Goal: Task Accomplishment & Management: Manage account settings

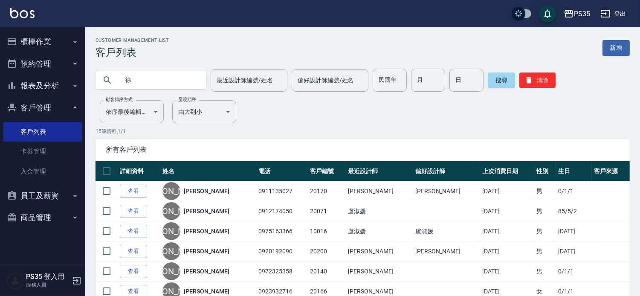
type input "徐"
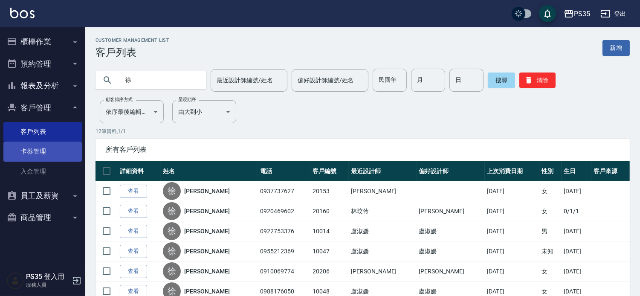
drag, startPoint x: 278, startPoint y: 210, endPoint x: 24, endPoint y: 143, distance: 262.6
click at [277, 210] on td "0920469602" at bounding box center [284, 211] width 52 height 20
click at [43, 39] on button "櫃檯作業" at bounding box center [42, 42] width 79 height 22
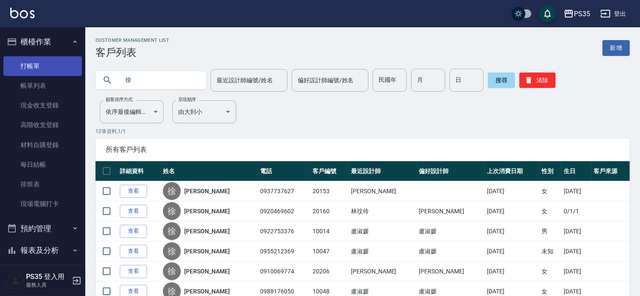
click at [36, 67] on link "打帳單" at bounding box center [42, 66] width 79 height 20
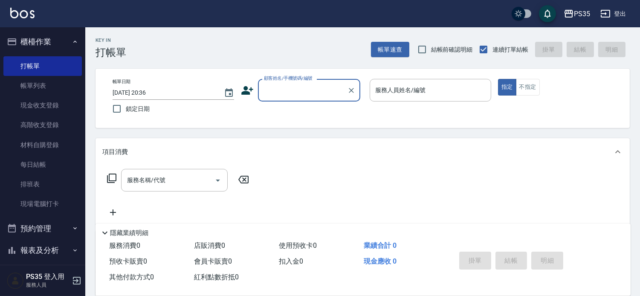
click at [320, 88] on input "顧客姓名/手機號碼/編號" at bounding box center [303, 90] width 82 height 15
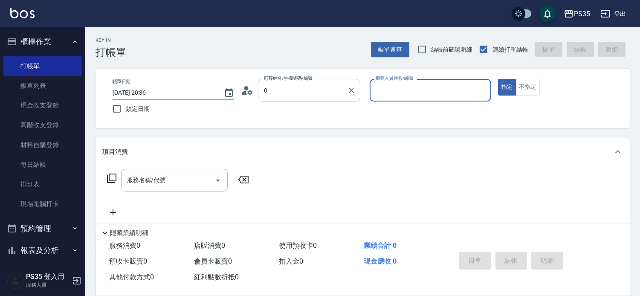
type input "無名字/0/null"
type input "10"
type button "true"
type input "[PERSON_NAME]-10"
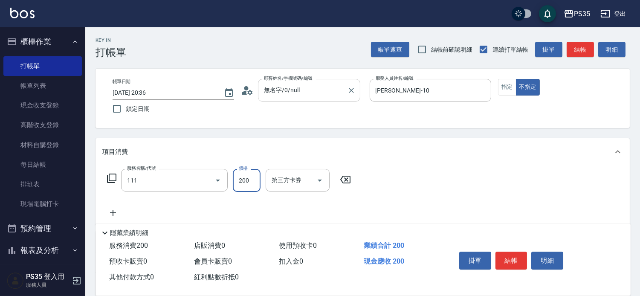
type input "200(111)"
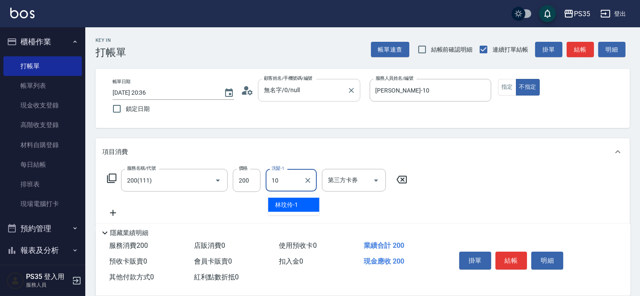
type input "[PERSON_NAME]-10"
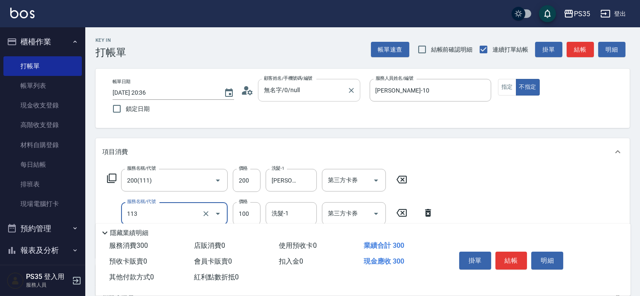
scroll to position [47, 0]
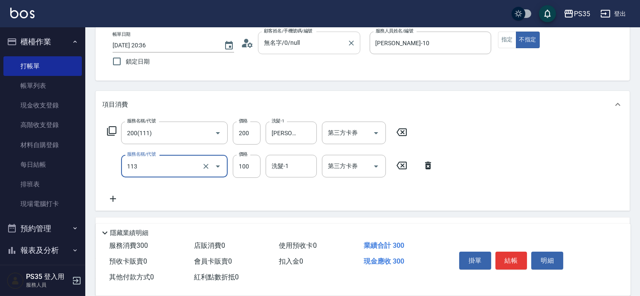
type input "瞬護100(113)"
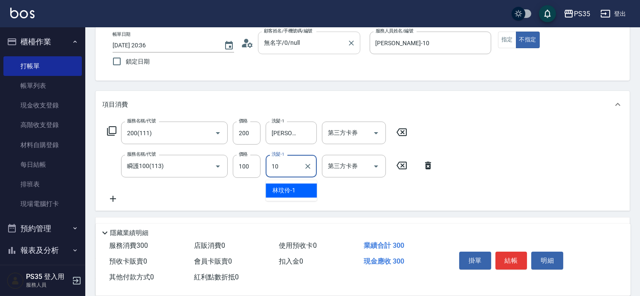
type input "盧淑媛-10"
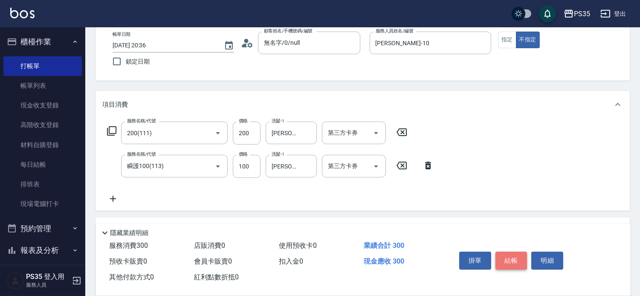
click at [515, 252] on button "結帳" at bounding box center [512, 261] width 32 height 18
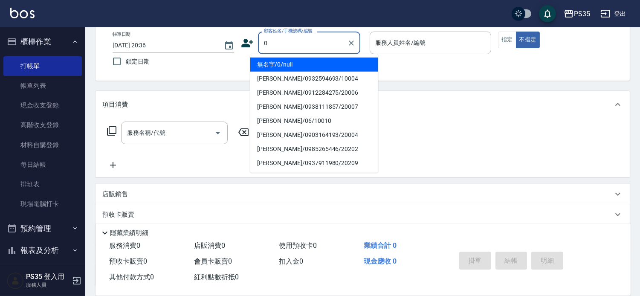
type input "0"
type input "1"
type input "無名字/0/null"
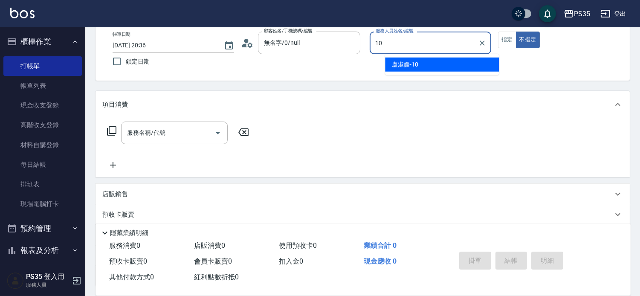
type input "10"
type button "false"
type input "盧淑媛-10"
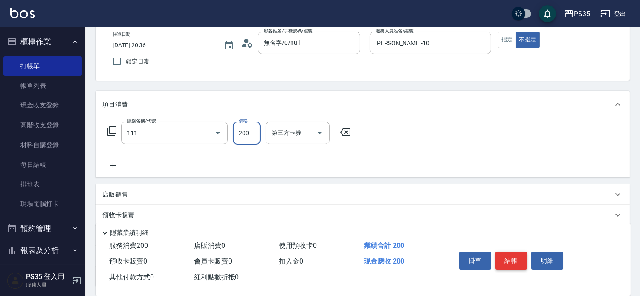
type input "200(111)"
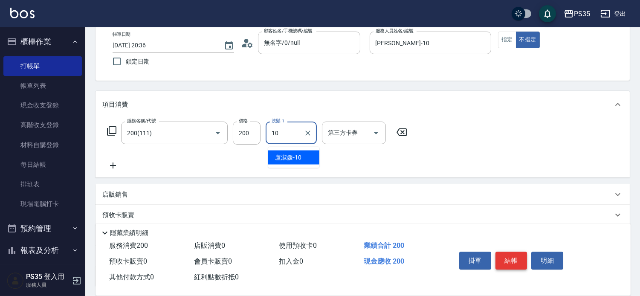
type input "盧淑媛-10"
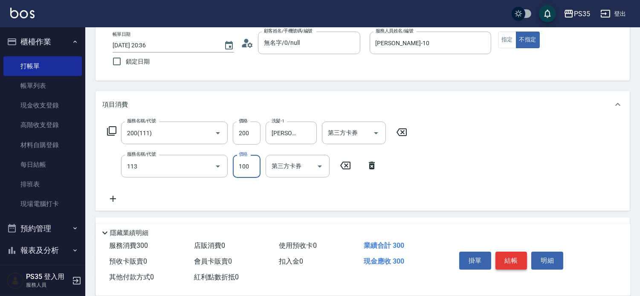
type input "瞬護100(113)"
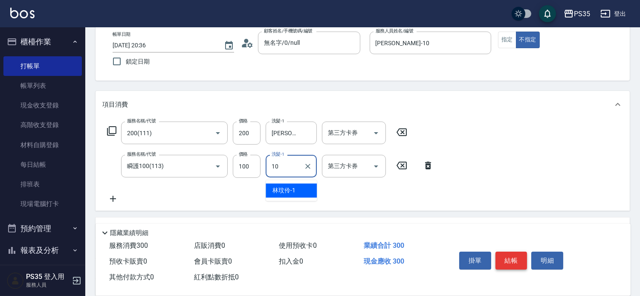
type input "盧淑媛-10"
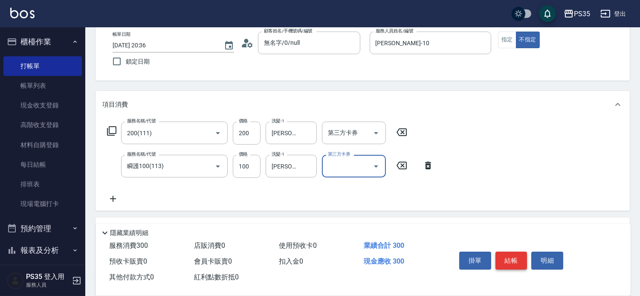
click at [515, 252] on button "結帳" at bounding box center [512, 261] width 32 height 18
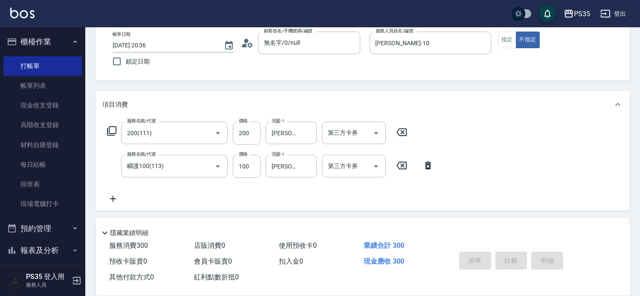
type input "2025/08/25 20:37"
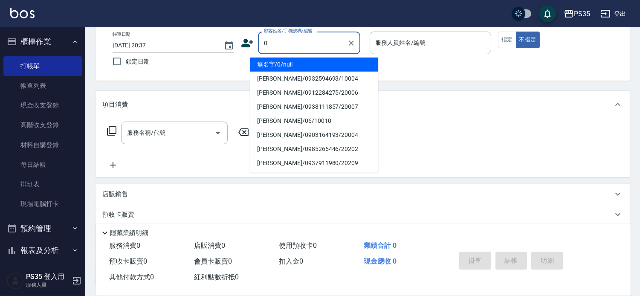
type input "0"
type input "1"
type input "無名字/0/null"
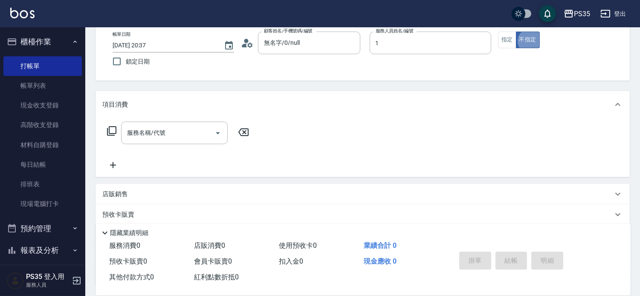
type input "林玟伶-1"
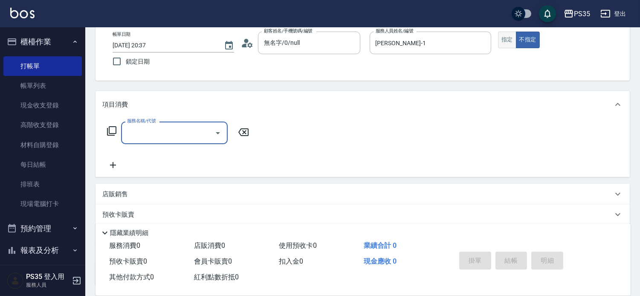
click at [515, 45] on button "指定" at bounding box center [507, 40] width 18 height 17
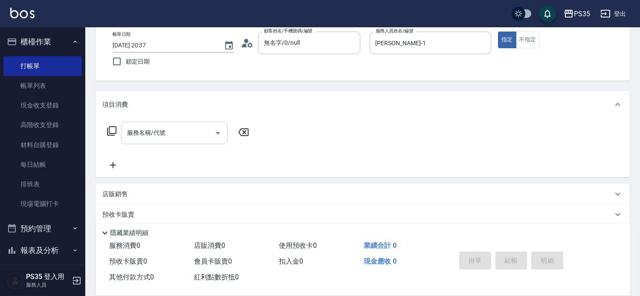
click at [141, 140] on input "服務名稱/代號" at bounding box center [168, 132] width 86 height 15
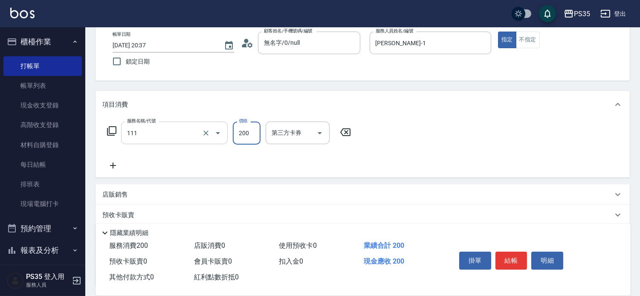
type input "200(111)"
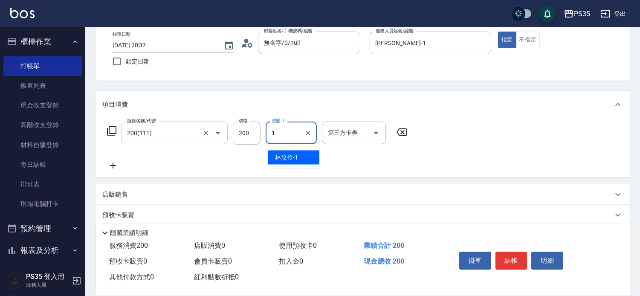
type input "林玟伶-1"
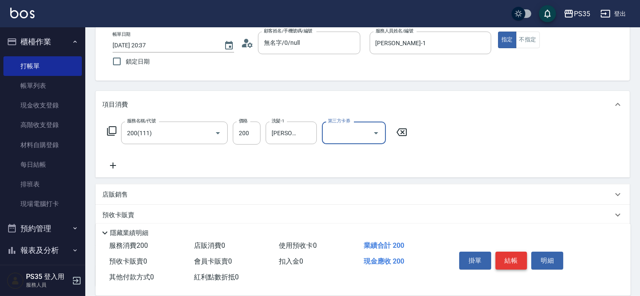
click at [524, 252] on button "結帳" at bounding box center [512, 261] width 32 height 18
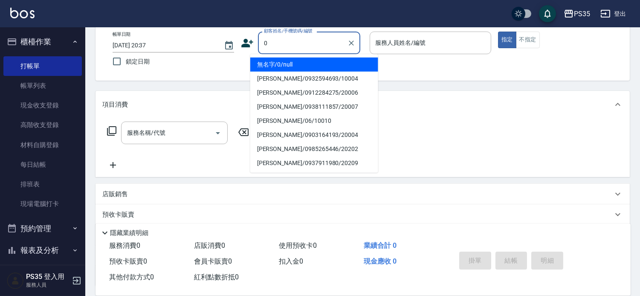
type input "0"
type input "1"
type input "無名字/0/null"
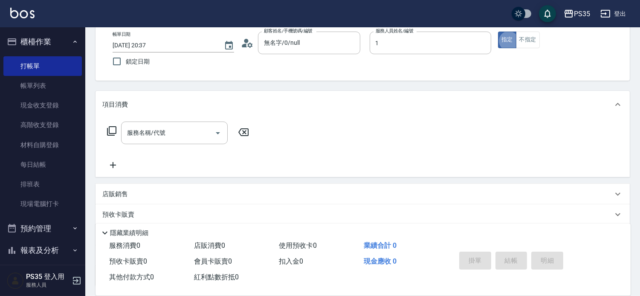
type input "林玟伶-1"
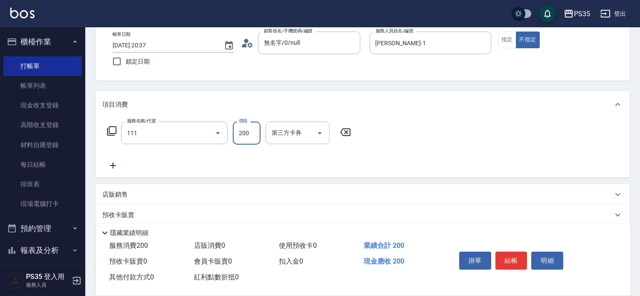
type input "200(111)"
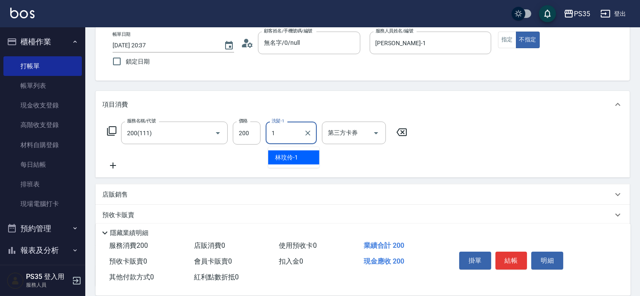
type input "林玟伶-1"
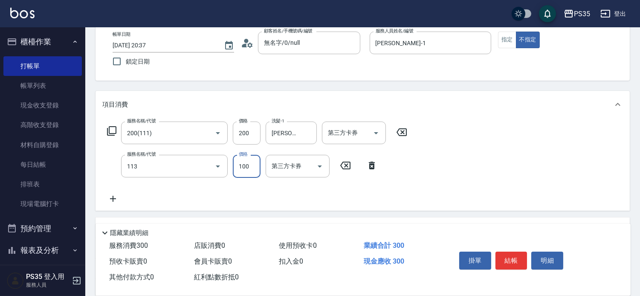
type input "瞬護100(113)"
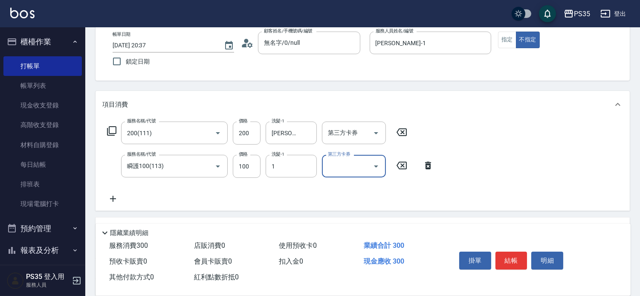
type input "林玟伶-1"
click at [524, 252] on button "結帳" at bounding box center [512, 261] width 32 height 18
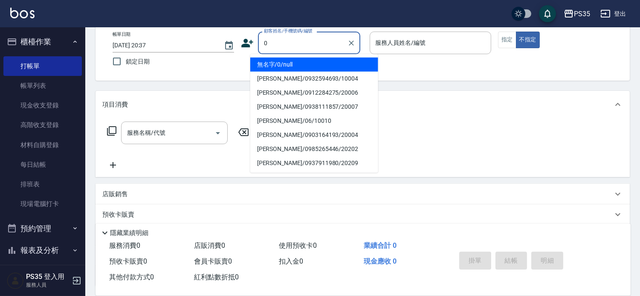
type input "無名字/0/null"
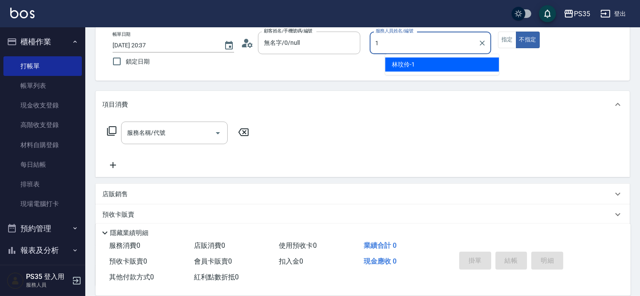
type input "林玟伶-1"
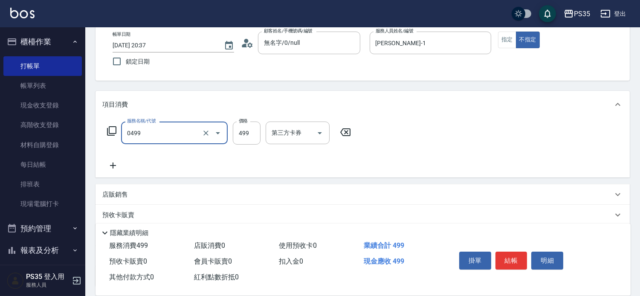
type input "伊黛莉499(0499)"
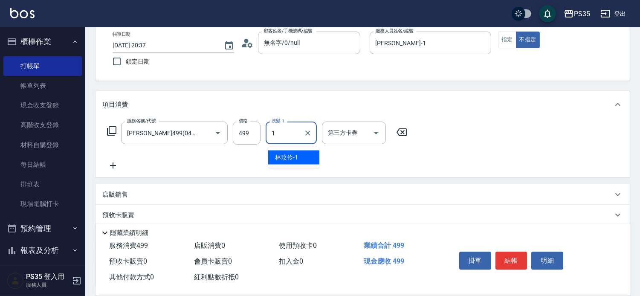
type input "林玟伶-1"
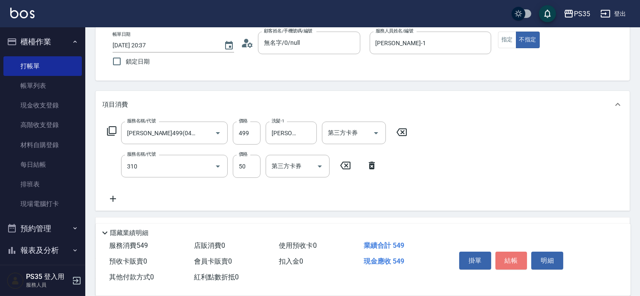
type input "剪瀏海(310)"
click at [524, 252] on button "結帳" at bounding box center [512, 261] width 32 height 18
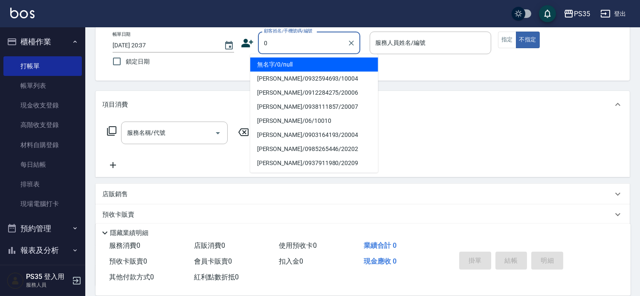
type input "0"
type input "1"
type input "無名字/0/null"
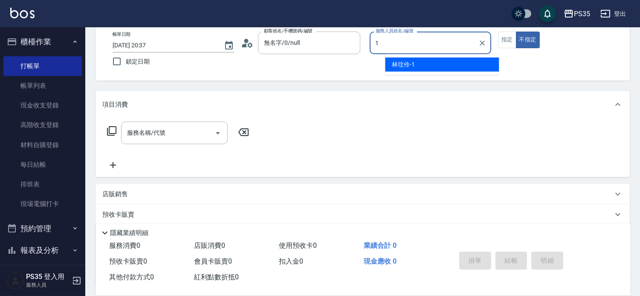
type input "林玟伶-1"
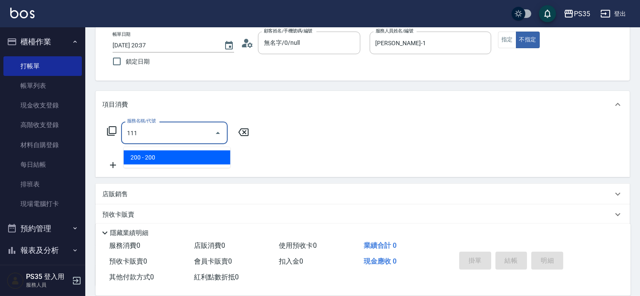
type input "200(111)"
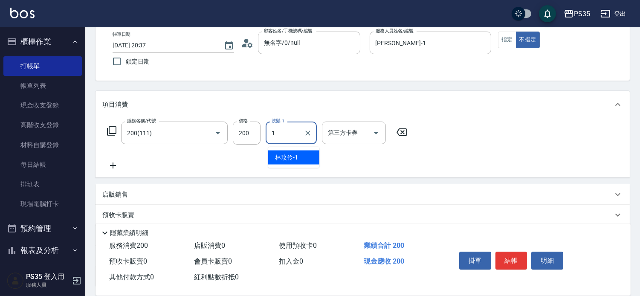
type input "林玟伶-1"
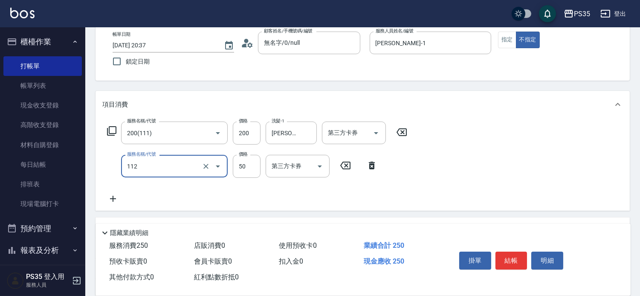
type input "精油50(112)"
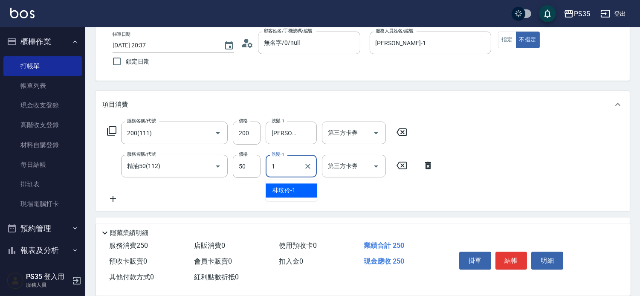
type input "林玟伶-1"
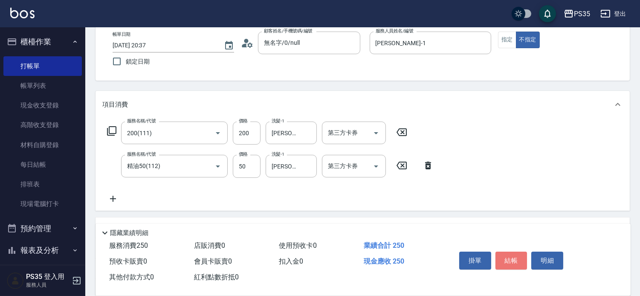
click at [524, 252] on button "結帳" at bounding box center [512, 261] width 32 height 18
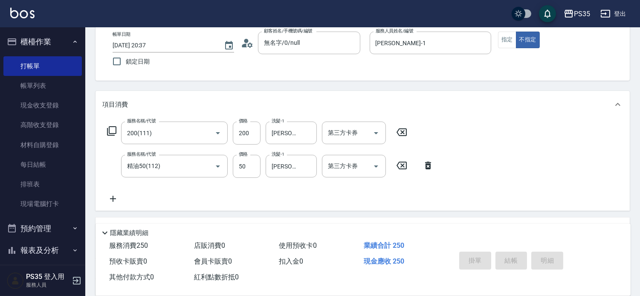
type input "2025/08/25 20:38"
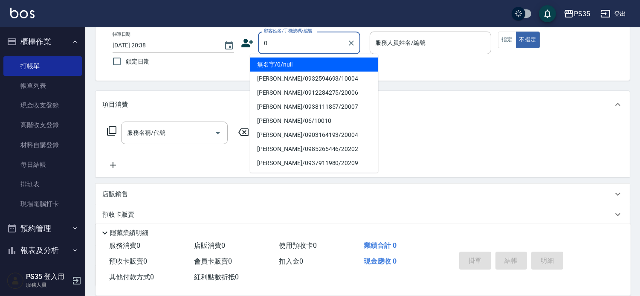
type input "0"
type input "1"
type input "無名字/0/null"
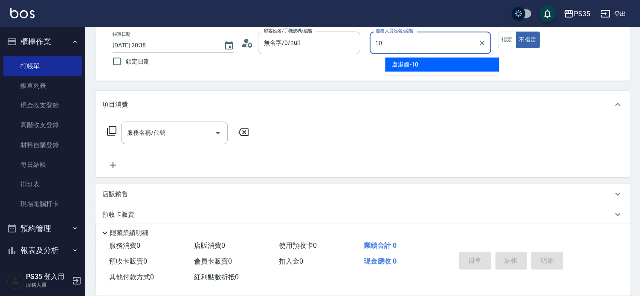
type input "盧淑媛-10"
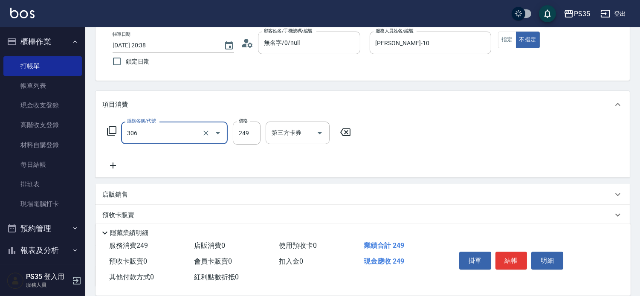
type input "剪髮(306)"
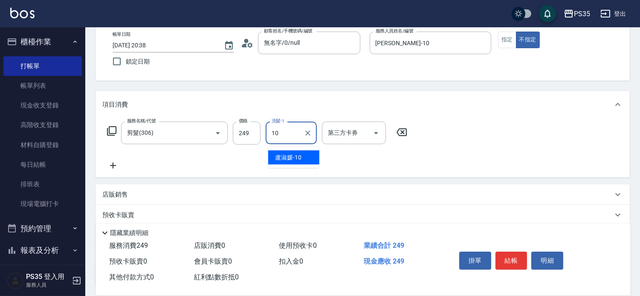
type input "盧淑媛-10"
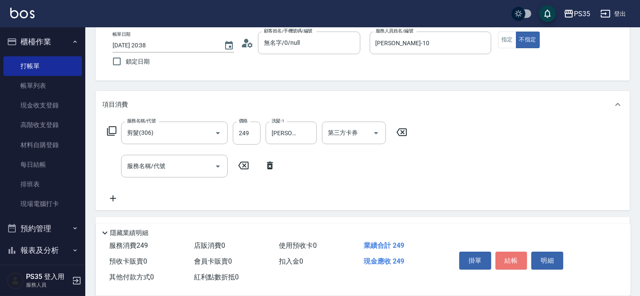
click at [524, 252] on button "結帳" at bounding box center [512, 261] width 32 height 18
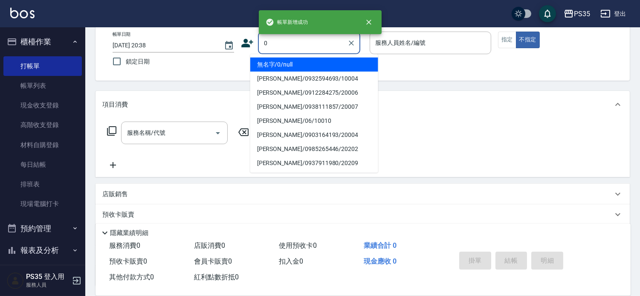
type input "無名字/0/null"
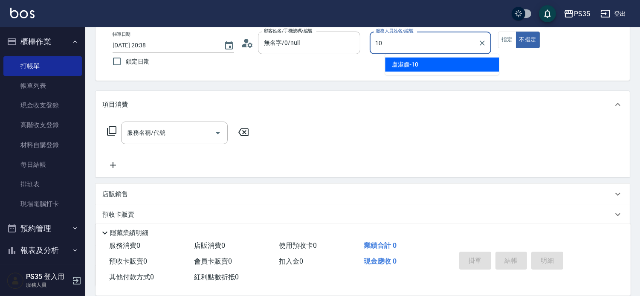
type input "盧淑媛-10"
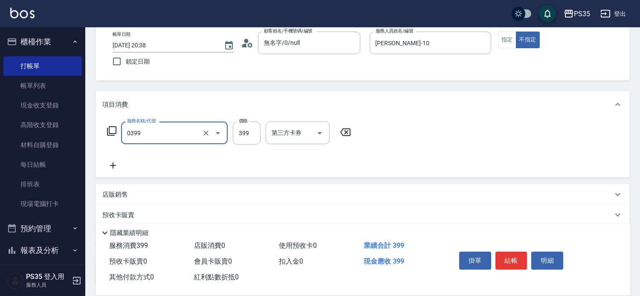
type input "海鹽399(0399)"
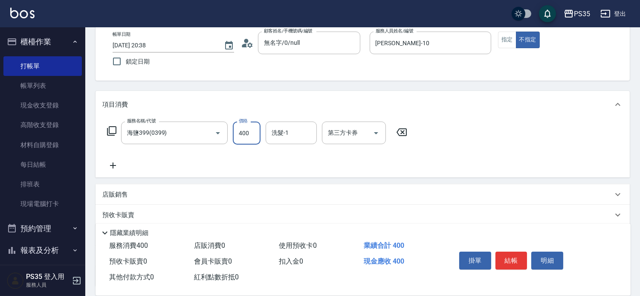
type input "400"
type input "林玟伶-1"
click at [524, 252] on button "結帳" at bounding box center [512, 261] width 32 height 18
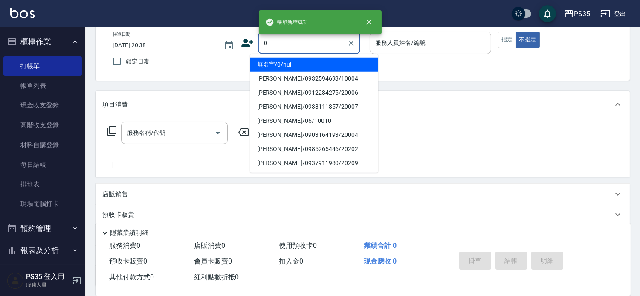
type input "0"
type input "1"
type input "無名字/0/null"
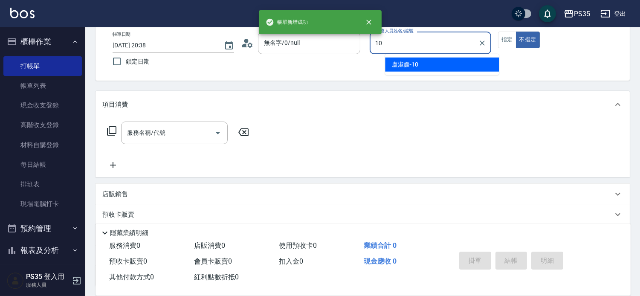
type input "盧淑媛-10"
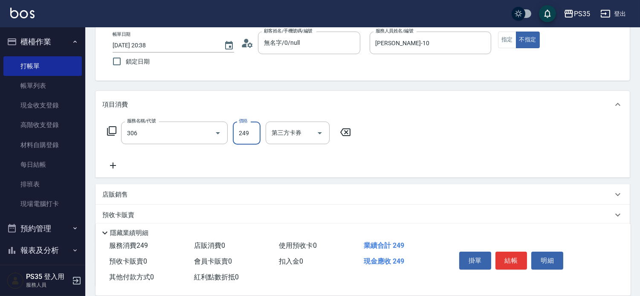
type input "剪髮(306)"
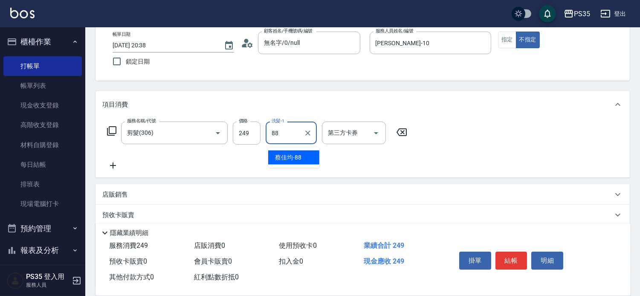
type input "蔡佳均-88"
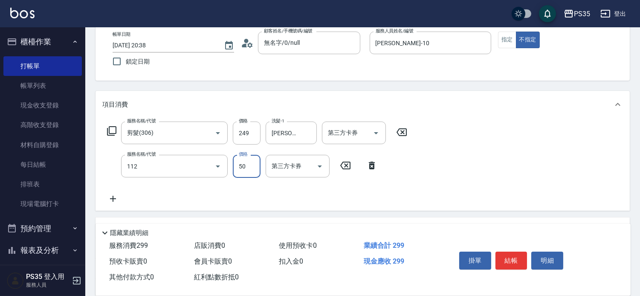
type input "精油50(112)"
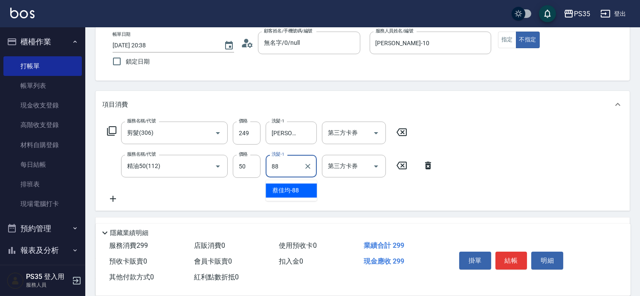
type input "蔡佳均-88"
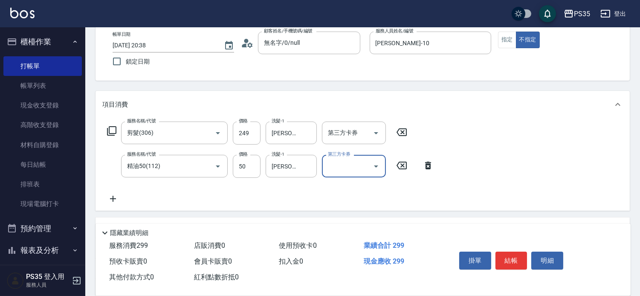
click at [524, 252] on button "結帳" at bounding box center [512, 261] width 32 height 18
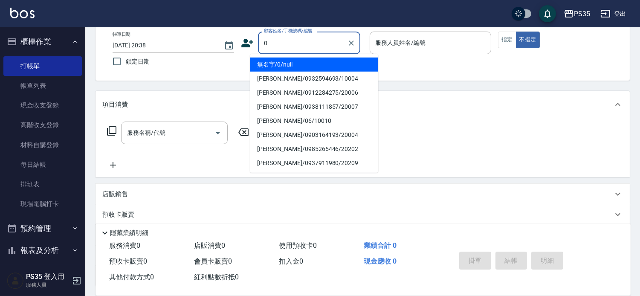
type input "0"
type input "2"
type input "無名字/0/null"
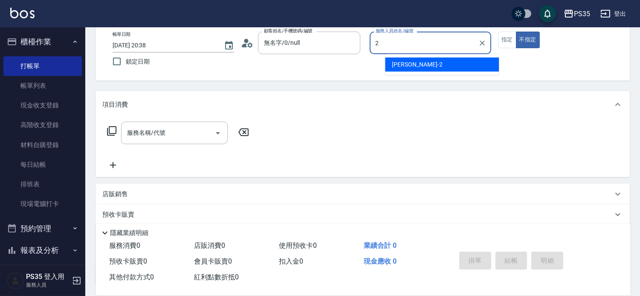
type input "栢沛怡-2"
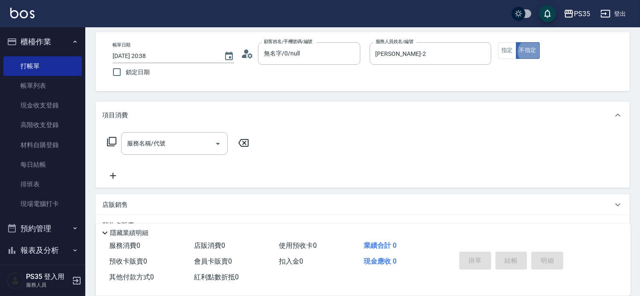
scroll to position [43, 0]
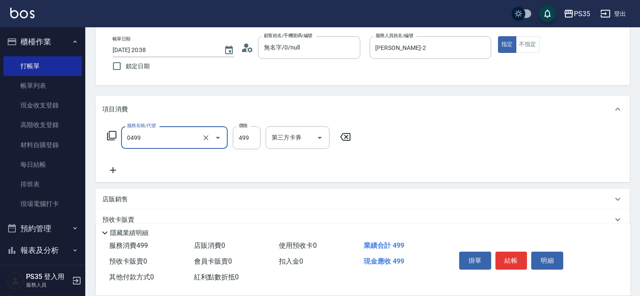
type input "伊黛莉499(0499)"
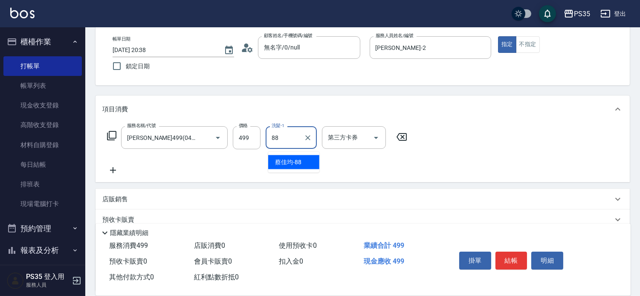
type input "蔡佳均-88"
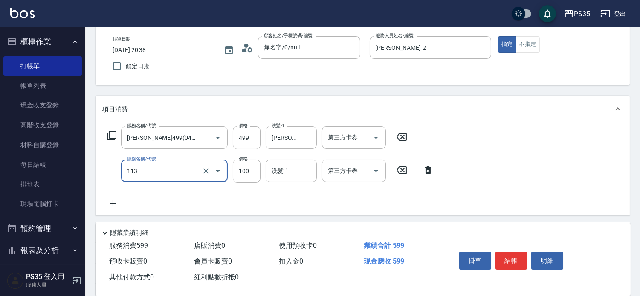
type input "瞬護100(113)"
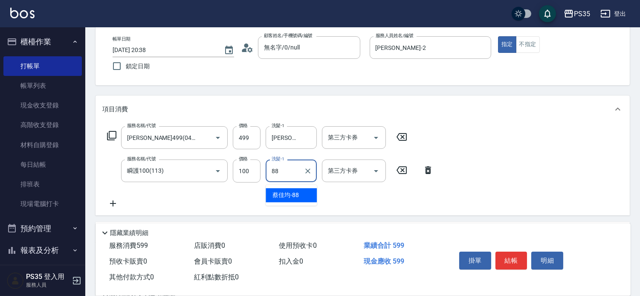
type input "蔡佳均-88"
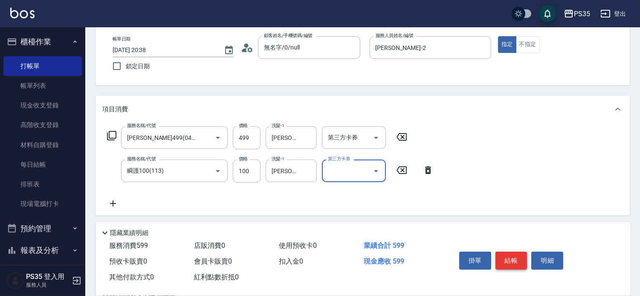
click at [518, 252] on button "結帳" at bounding box center [512, 261] width 32 height 18
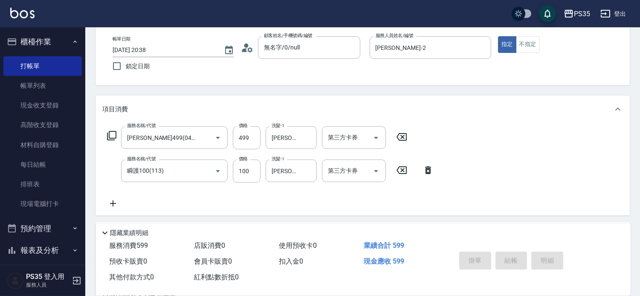
type input "2025/08/25 20:39"
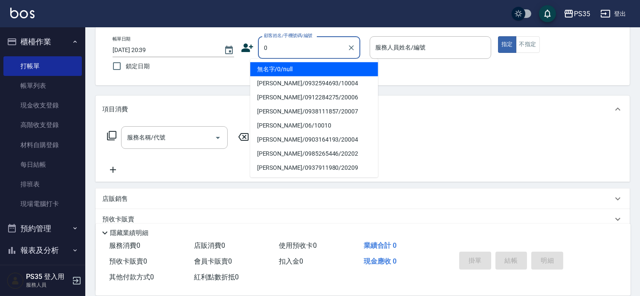
type input "0"
type input "1"
type input "無名字/0/null"
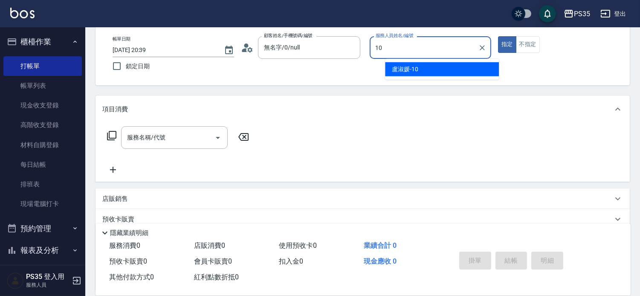
type input "盧淑媛-10"
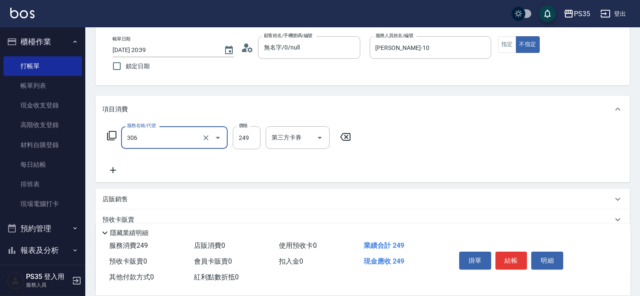
type input "剪髮(306)"
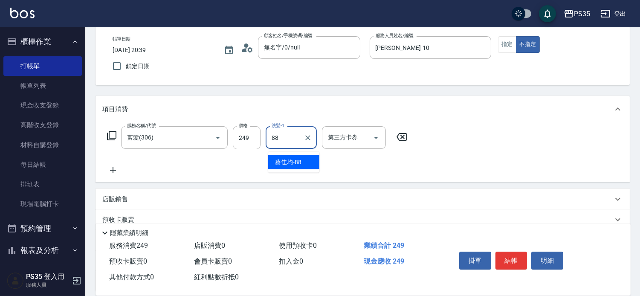
type input "蔡佳均-88"
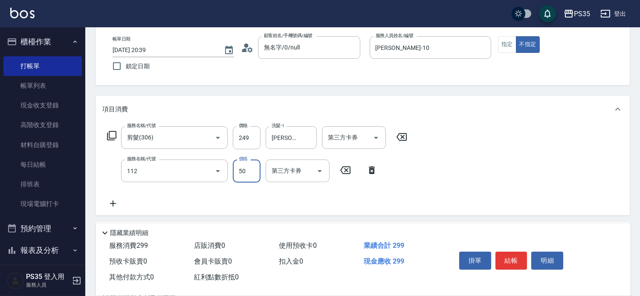
type input "精油50(112)"
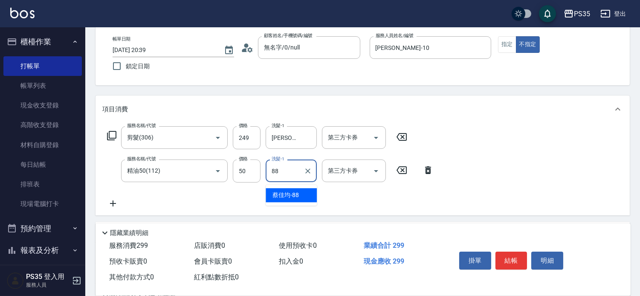
type input "蔡佳均-88"
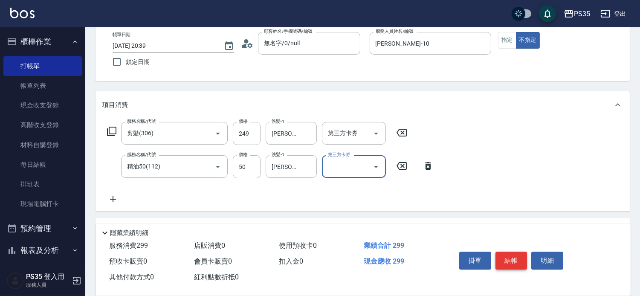
scroll to position [47, 0]
click at [518, 252] on button "結帳" at bounding box center [512, 261] width 32 height 18
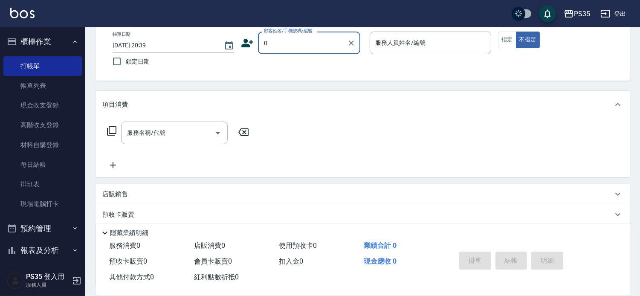
type input "0"
type input "2"
type input "無名字/0/null"
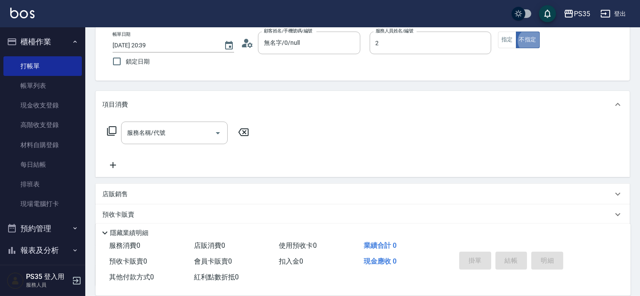
type input "栢沛怡-2"
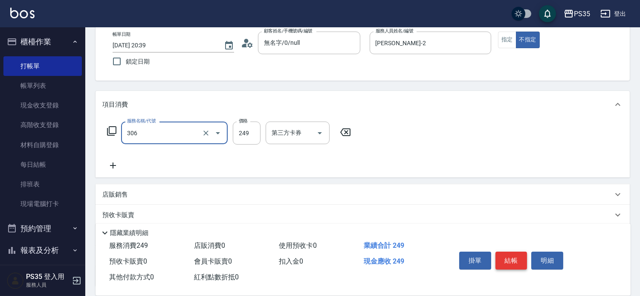
type input "剪髮(306)"
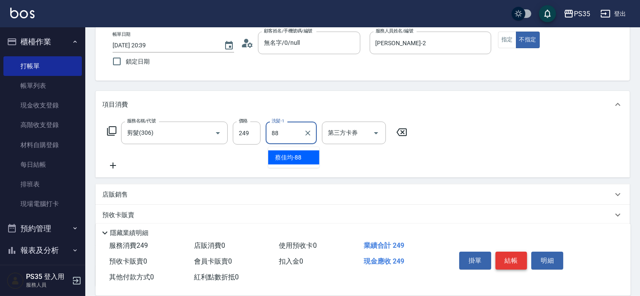
type input "蔡佳均-88"
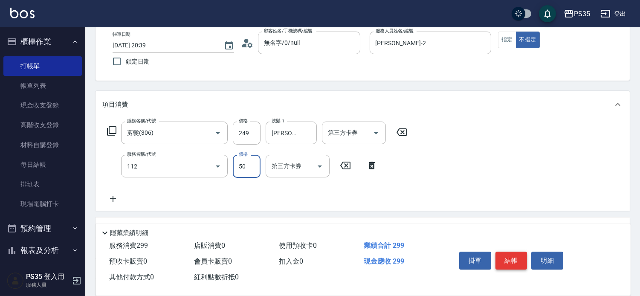
type input "精油50(112)"
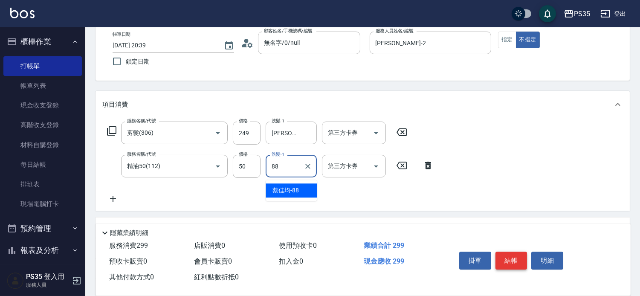
type input "蔡佳均-88"
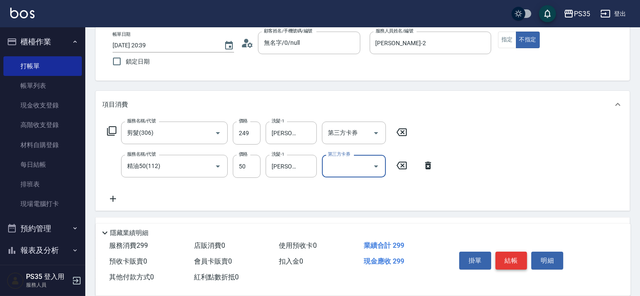
click at [518, 252] on button "結帳" at bounding box center [512, 261] width 32 height 18
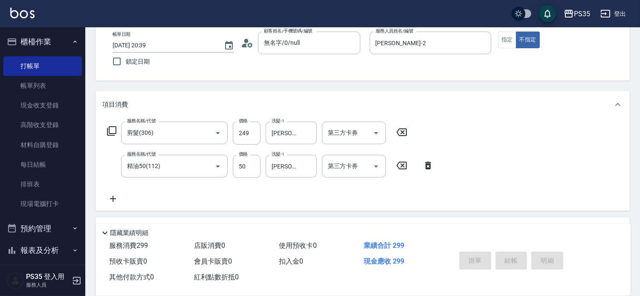
type input "2025/08/25 20:40"
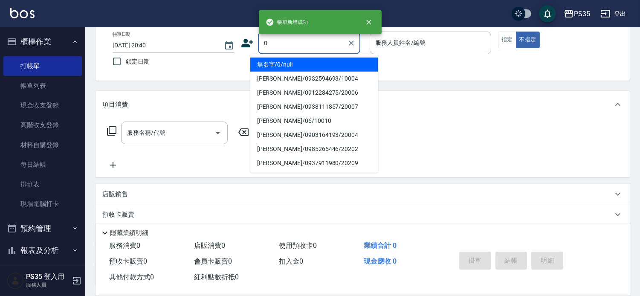
type input "0"
type input "1"
type input "無名字/0/null"
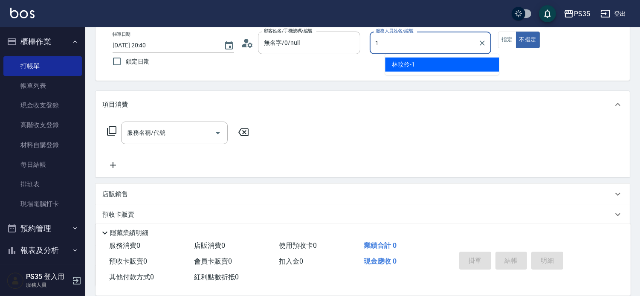
type input "林玟伶-1"
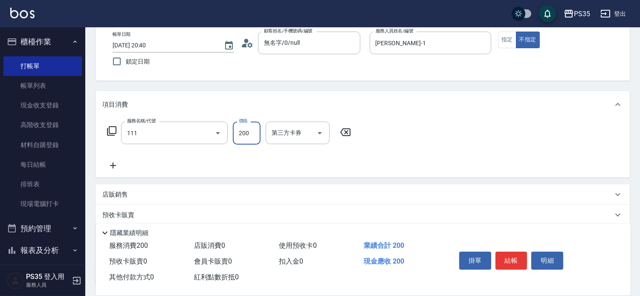
type input "200(111)"
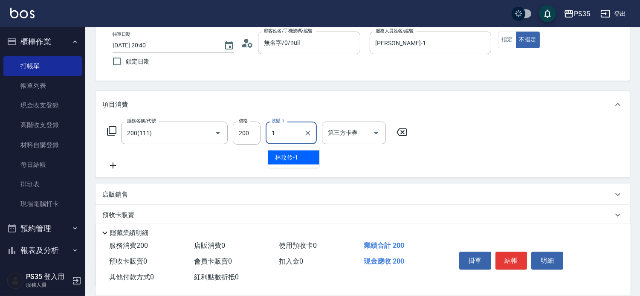
type input "林玟伶-1"
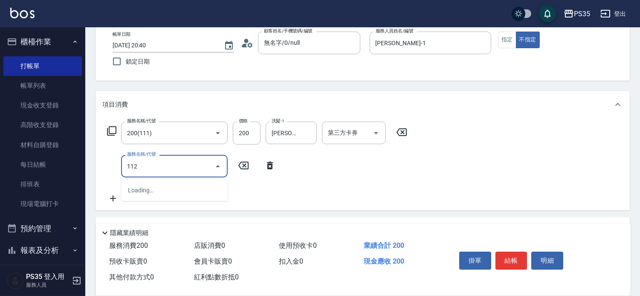
type input "精油50(112)"
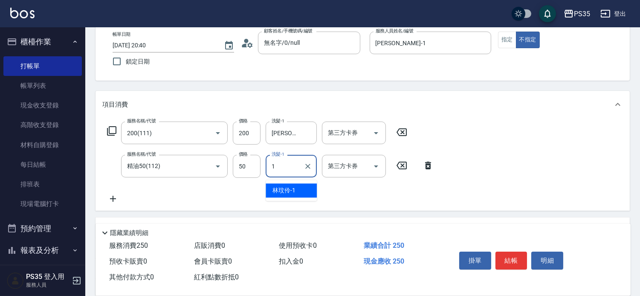
type input "林玟伶-1"
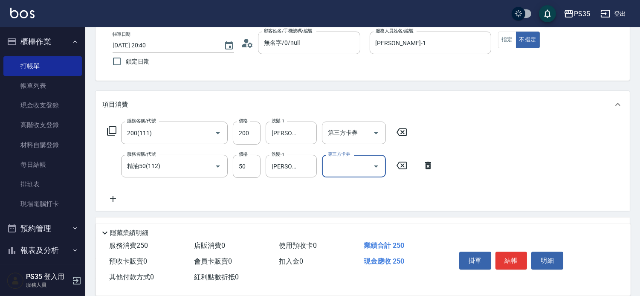
click at [518, 252] on button "結帳" at bounding box center [512, 261] width 32 height 18
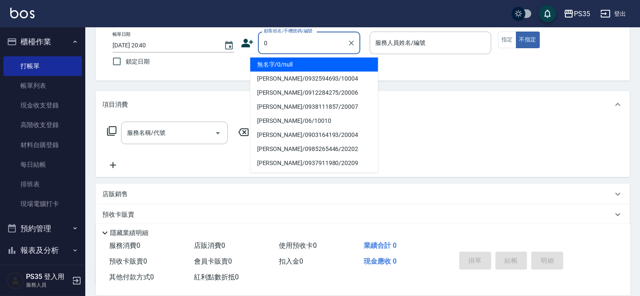
type input "0"
type input "2"
type input "無名字/0/null"
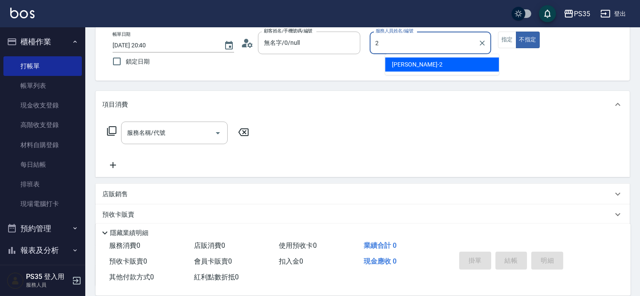
type input "栢沛怡-2"
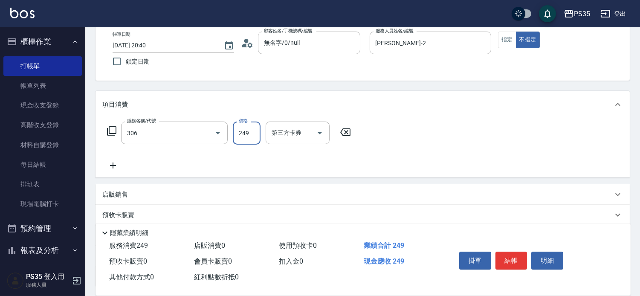
type input "剪髮(306)"
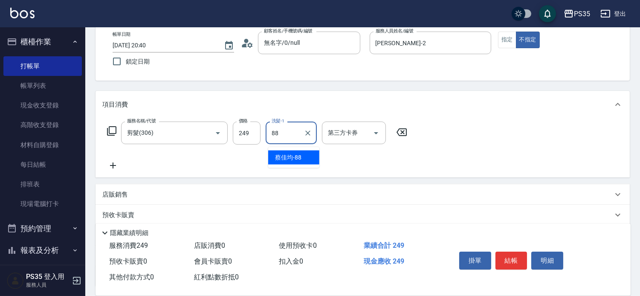
type input "蔡佳均-88"
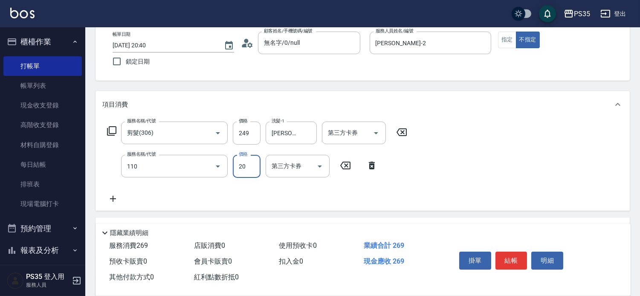
type input "潤絲(110)"
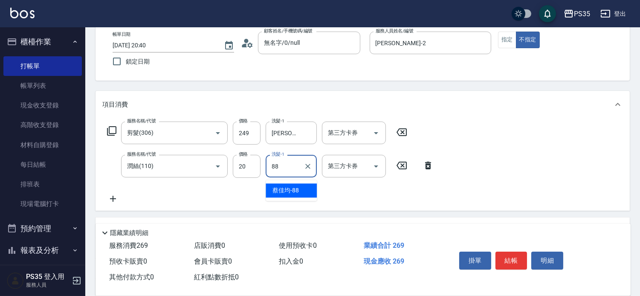
type input "蔡佳均-88"
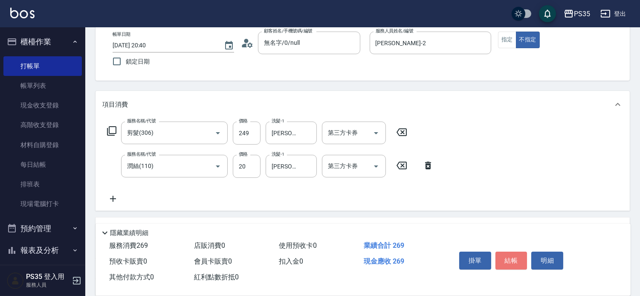
click at [518, 252] on button "結帳" at bounding box center [512, 261] width 32 height 18
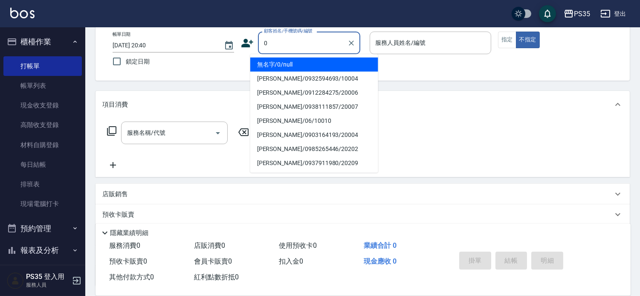
type input "0"
type input "2"
type input "無名字/0/null"
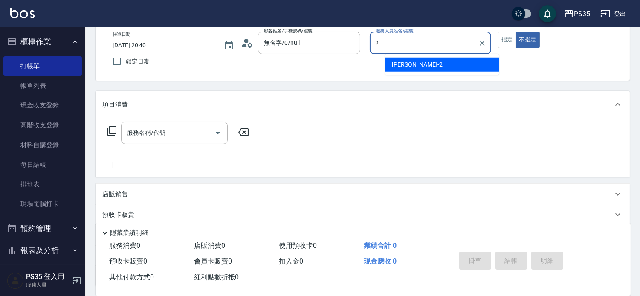
type input "栢沛怡-2"
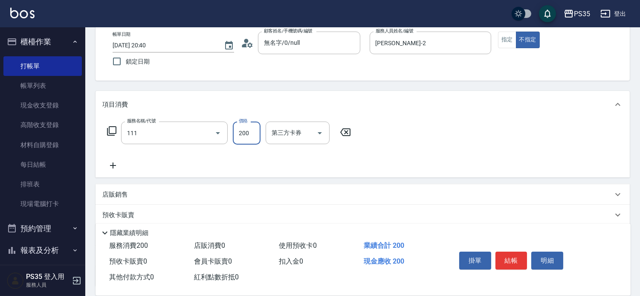
type input "200(111)"
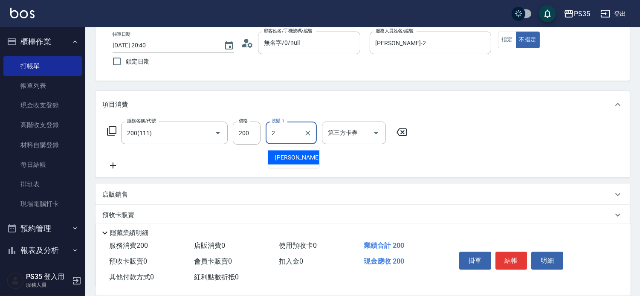
type input "栢沛怡-2"
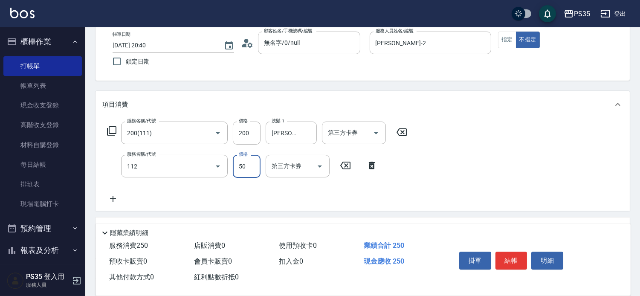
type input "精油50(112)"
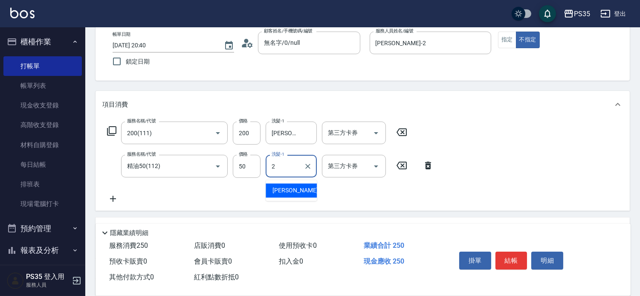
type input "栢沛怡-2"
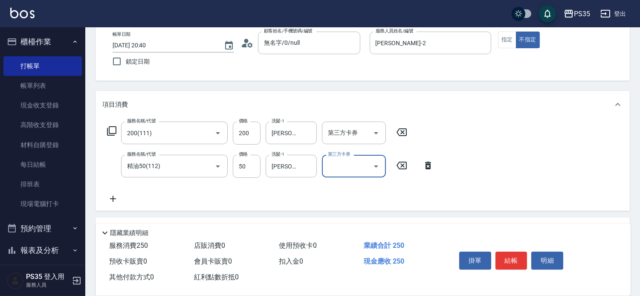
click at [518, 252] on button "結帳" at bounding box center [512, 261] width 32 height 18
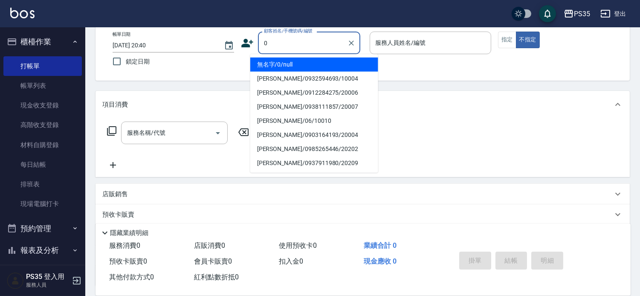
type input "0"
type input "2"
type input "無名字/0/null"
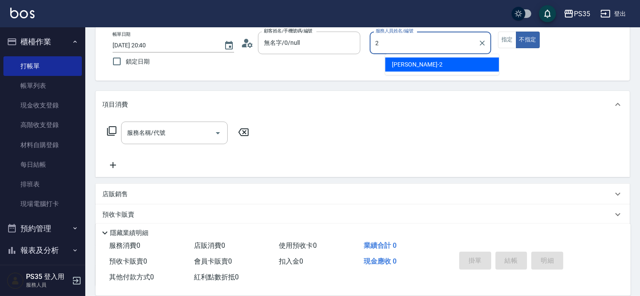
type input "栢沛怡-2"
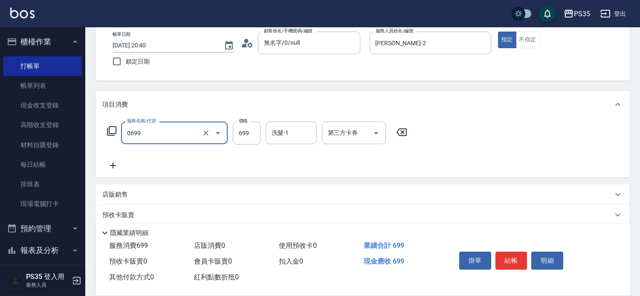
type input "精油SPA(0699)"
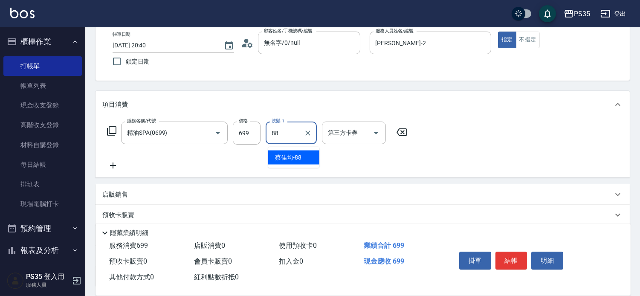
type input "蔡佳均-88"
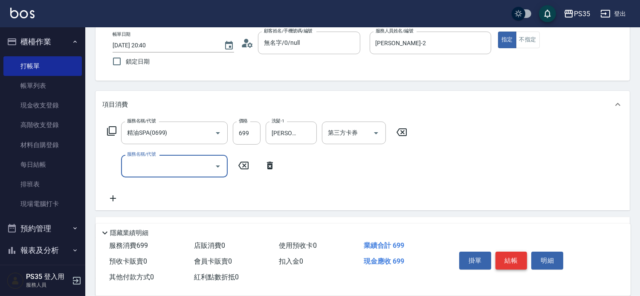
click at [517, 252] on button "結帳" at bounding box center [512, 261] width 32 height 18
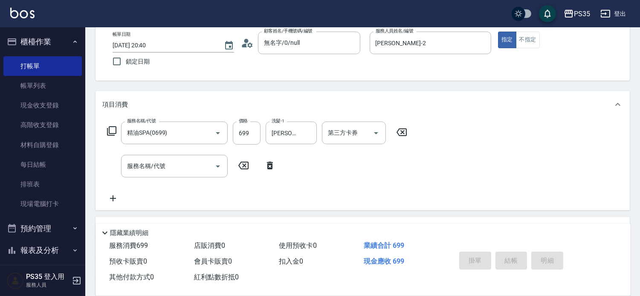
type input "2025/08/25 20:41"
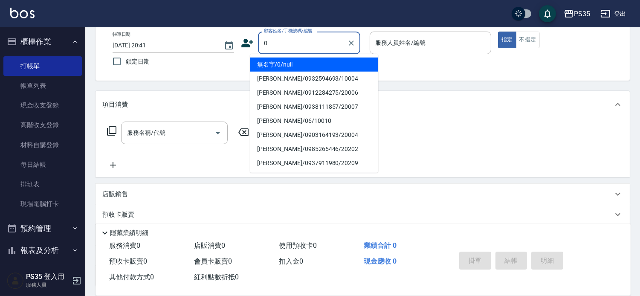
type input "0"
type input "2"
type input "無名字/0/null"
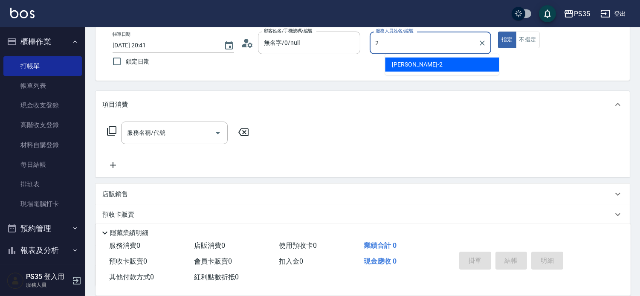
type input "栢沛怡-2"
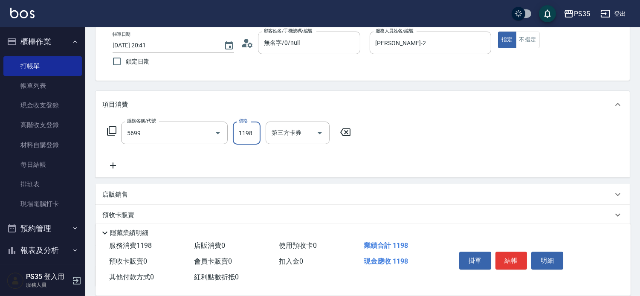
type input "水沁涼套餐(5699)"
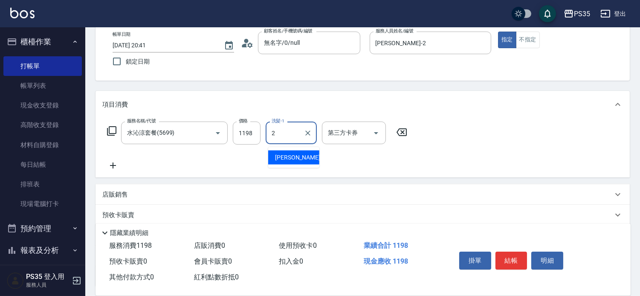
type input "栢沛怡-2"
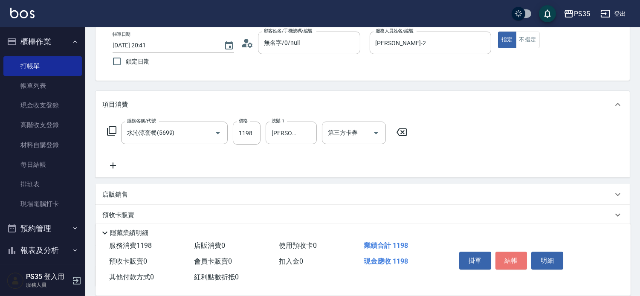
click at [517, 252] on button "結帳" at bounding box center [512, 261] width 32 height 18
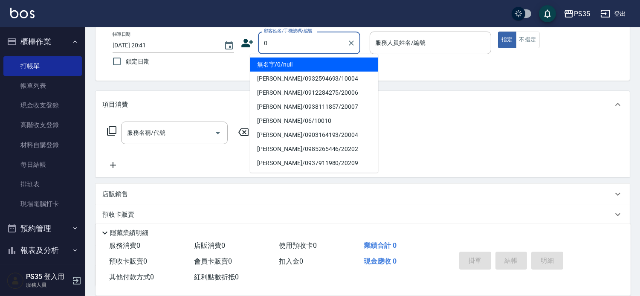
type input "無名字/0/null"
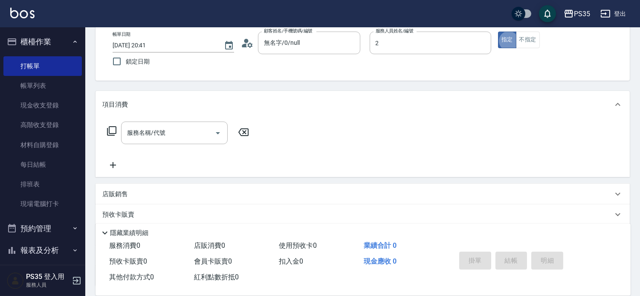
type input "栢沛怡-2"
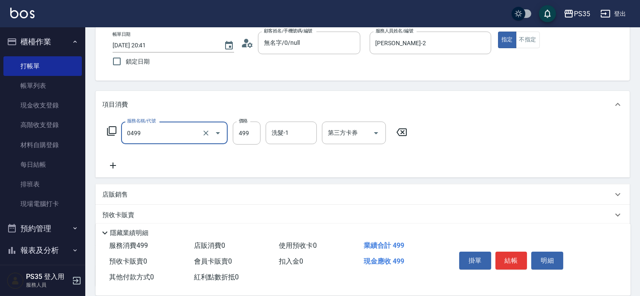
type input "伊黛莉499(0499)"
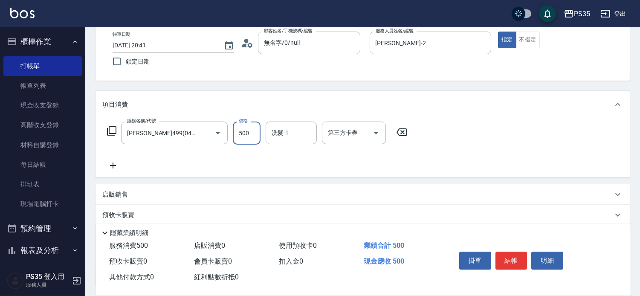
type input "500"
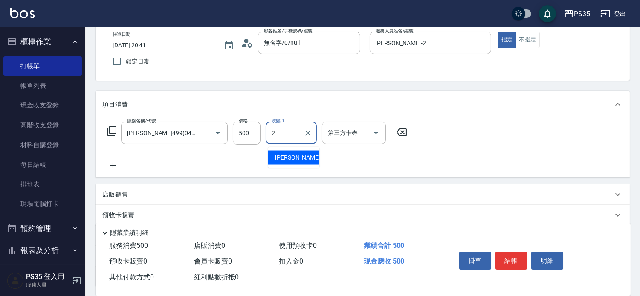
type input "栢沛怡-2"
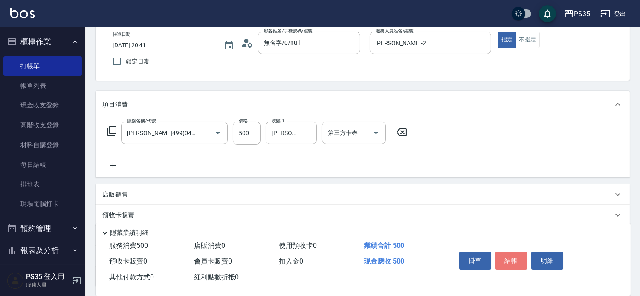
click at [517, 252] on button "結帳" at bounding box center [512, 261] width 32 height 18
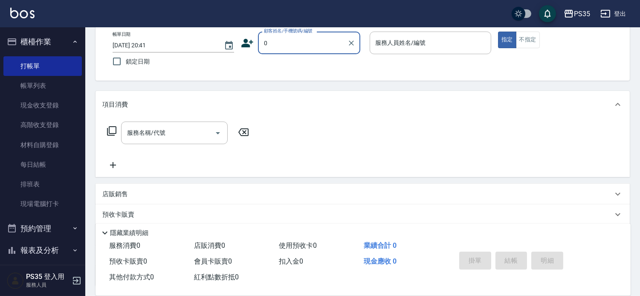
type input "0"
type input "1"
type input "無名字/0/null"
type input "林玟伶-1"
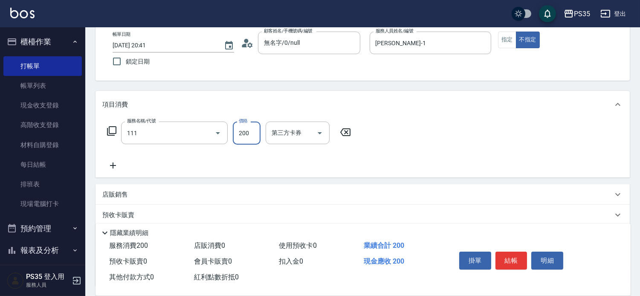
type input "200(111)"
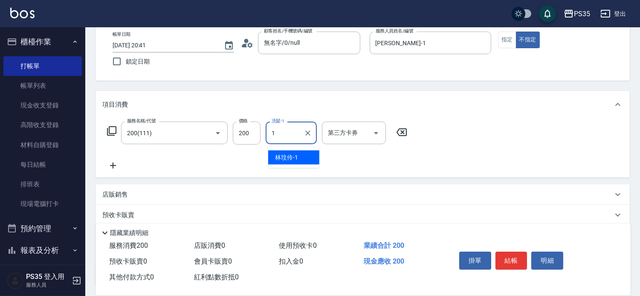
type input "林玟伶-1"
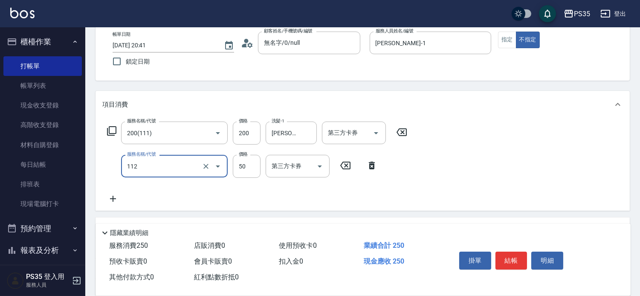
type input "精油50(112)"
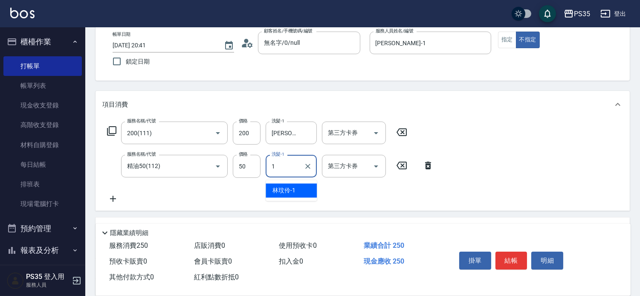
type input "林玟伶-1"
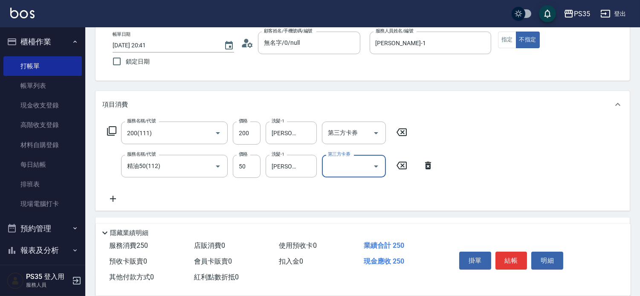
click at [517, 252] on button "結帳" at bounding box center [512, 261] width 32 height 18
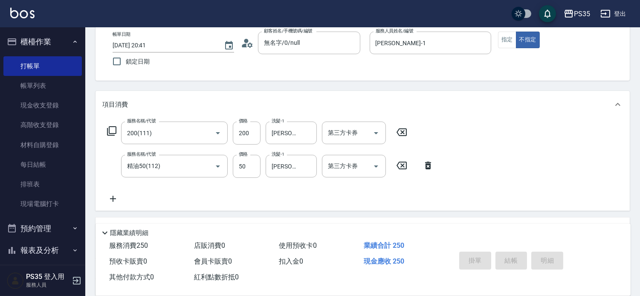
type input "2025/08/25 20:42"
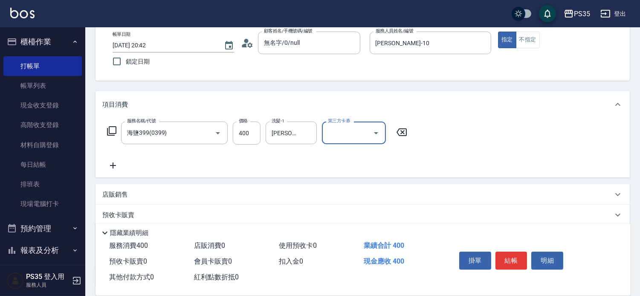
click at [410, 137] on icon at bounding box center [401, 132] width 21 height 10
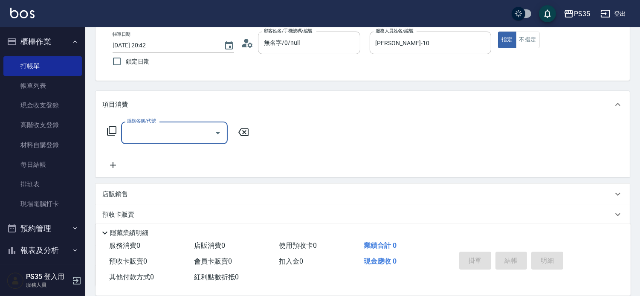
click at [166, 134] on input "服務名稱/代號" at bounding box center [168, 132] width 86 height 15
click at [245, 133] on icon at bounding box center [243, 132] width 21 height 10
click at [172, 131] on input "服務名稱/代號" at bounding box center [168, 132] width 86 height 15
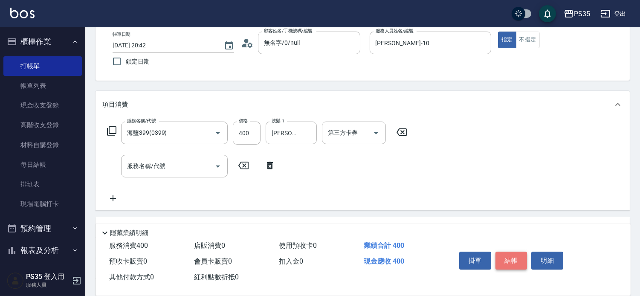
click at [515, 252] on button "結帳" at bounding box center [512, 261] width 32 height 18
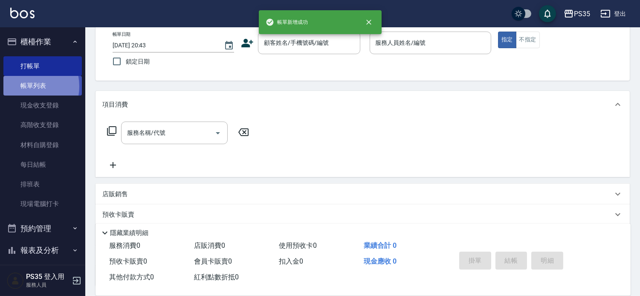
click at [23, 87] on link "帳單列表" at bounding box center [42, 86] width 79 height 20
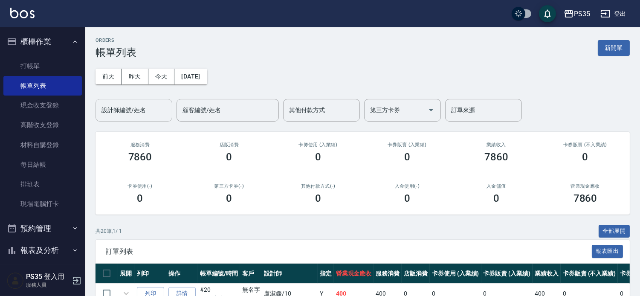
click at [134, 107] on div "設計師編號/姓名 設計師編號/姓名" at bounding box center [134, 110] width 77 height 23
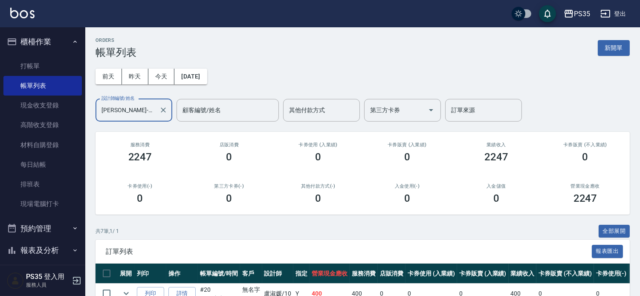
scroll to position [189, 0]
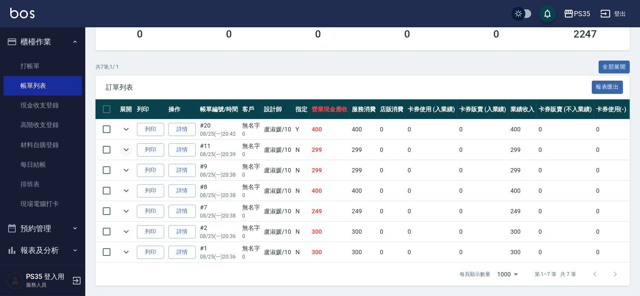
click at [128, 145] on icon "expand row" at bounding box center [126, 150] width 10 height 10
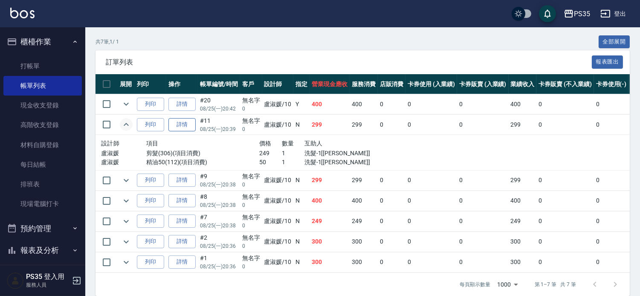
click at [191, 131] on link "詳情" at bounding box center [182, 124] width 27 height 13
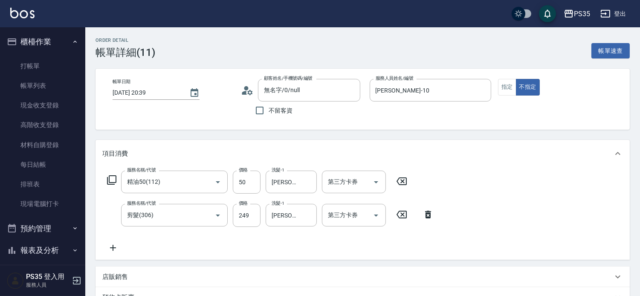
scroll to position [95, 0]
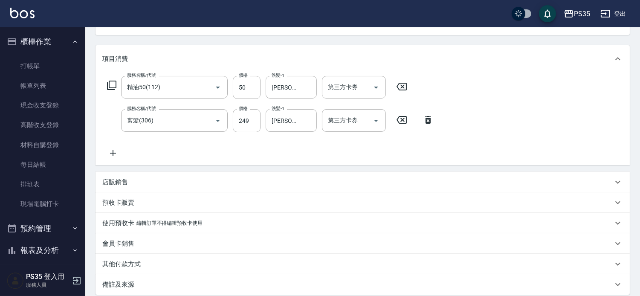
click at [114, 155] on icon at bounding box center [112, 153] width 21 height 10
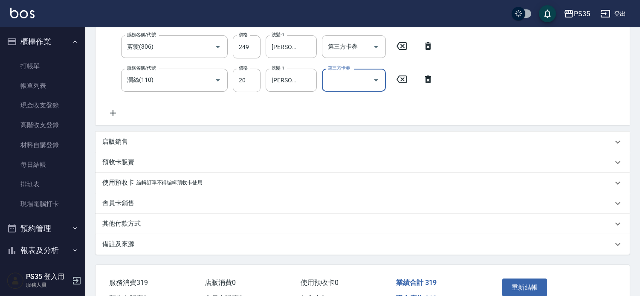
scroll to position [230, 0]
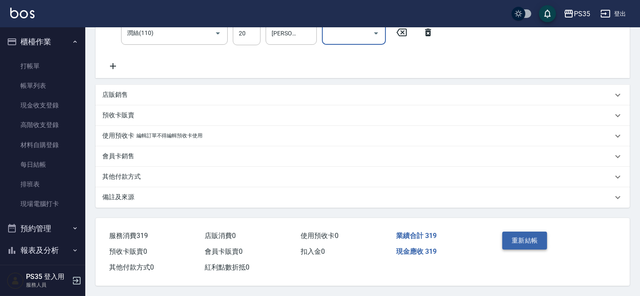
click at [518, 232] on button "重新結帳" at bounding box center [525, 241] width 45 height 18
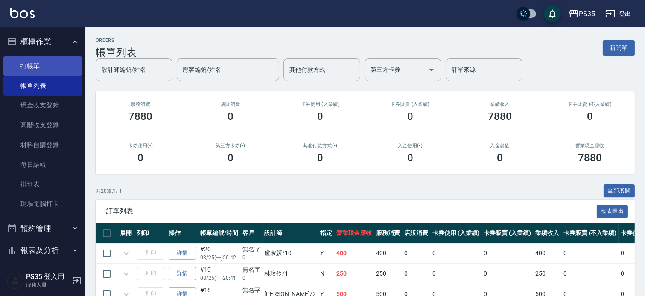
click at [29, 65] on link "打帳單" at bounding box center [42, 66] width 79 height 20
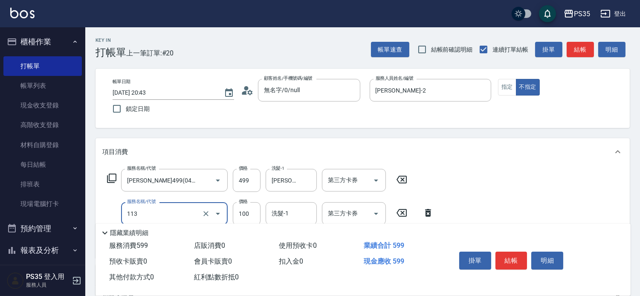
scroll to position [47, 0]
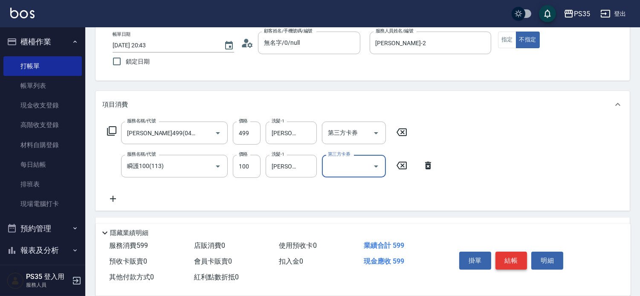
click at [522, 255] on button "結帳" at bounding box center [512, 261] width 32 height 18
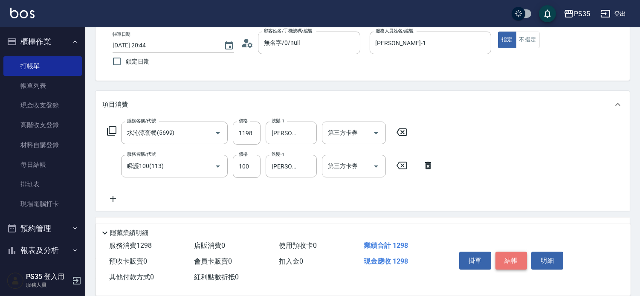
click at [522, 255] on button "結帳" at bounding box center [512, 261] width 32 height 18
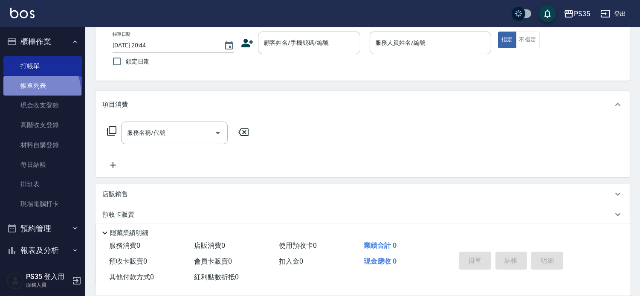
click at [32, 92] on link "帳單列表" at bounding box center [42, 86] width 79 height 20
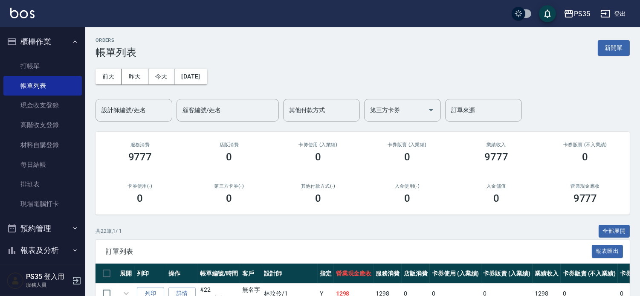
click at [115, 111] on div "設計師編號/姓名 設計師編號/姓名" at bounding box center [134, 110] width 77 height 23
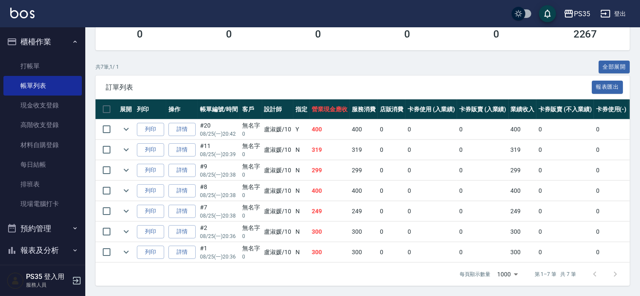
scroll to position [189, 0]
click at [44, 70] on link "打帳單" at bounding box center [42, 66] width 79 height 20
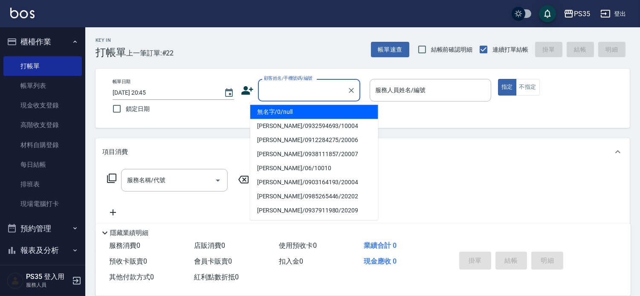
click at [282, 88] on input "顧客姓名/手機號碼/編號" at bounding box center [303, 90] width 82 height 15
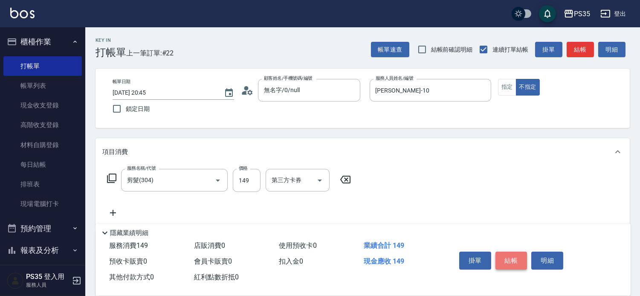
click at [509, 252] on button "結帳" at bounding box center [512, 261] width 32 height 18
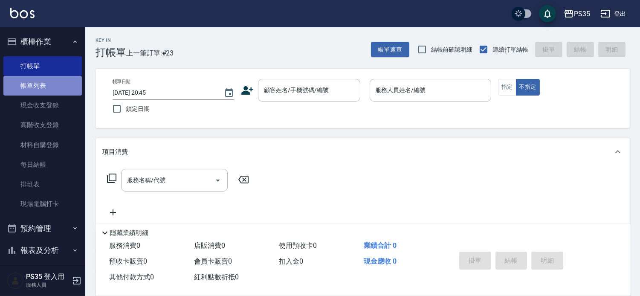
click at [47, 87] on link "帳單列表" at bounding box center [42, 86] width 79 height 20
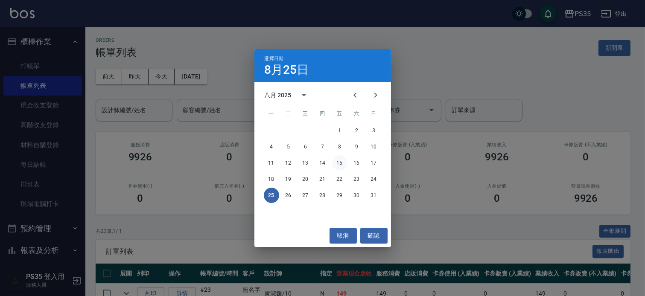
click at [350, 94] on icon "Previous month" at bounding box center [355, 95] width 10 height 10
click at [317, 191] on button "31" at bounding box center [322, 195] width 15 height 15
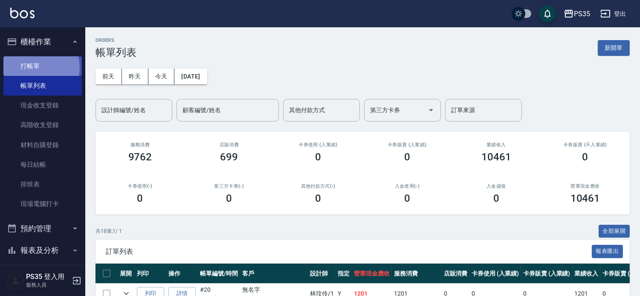
click at [41, 67] on link "打帳單" at bounding box center [42, 66] width 79 height 20
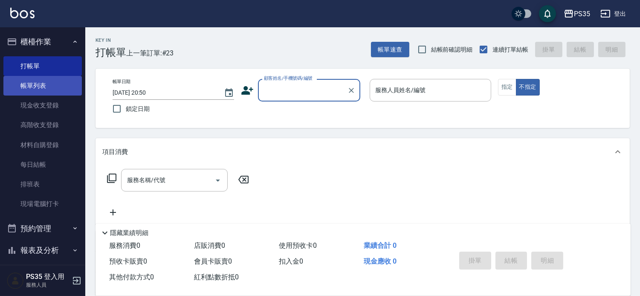
click at [41, 83] on link "帳單列表" at bounding box center [42, 86] width 79 height 20
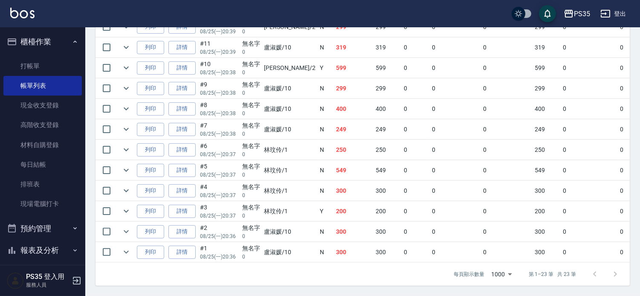
scroll to position [521, 0]
click at [45, 63] on link "打帳單" at bounding box center [42, 66] width 79 height 20
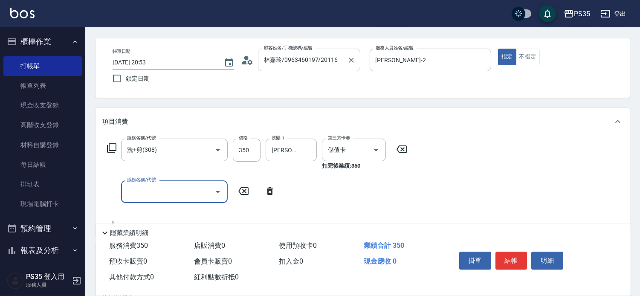
scroll to position [47, 0]
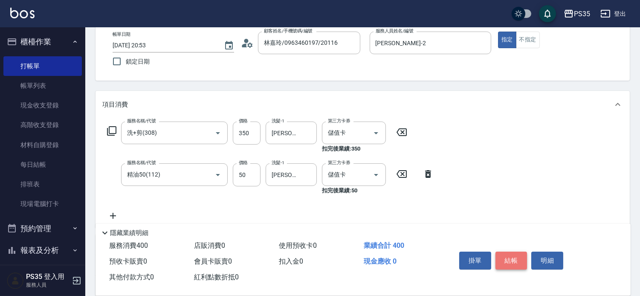
click at [517, 252] on button "結帳" at bounding box center [512, 261] width 32 height 18
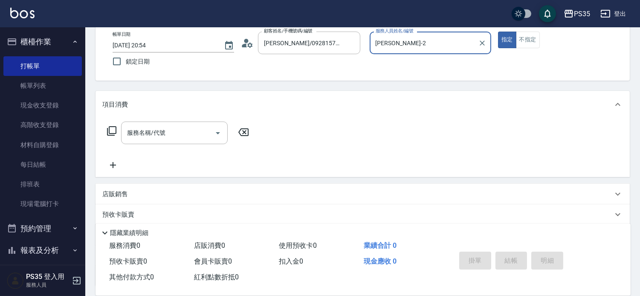
click at [498, 32] on button "指定" at bounding box center [507, 40] width 18 height 17
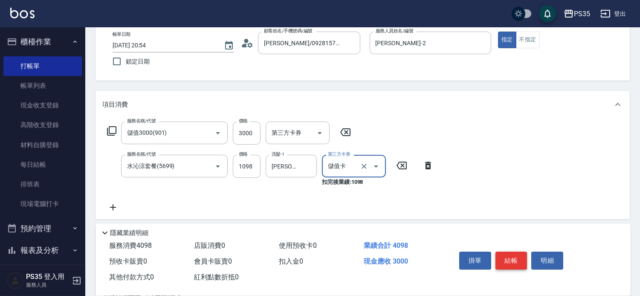
click at [513, 253] on button "結帳" at bounding box center [512, 261] width 32 height 18
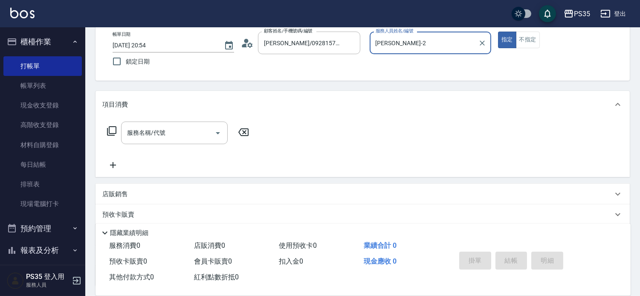
click at [498, 32] on button "指定" at bounding box center [507, 40] width 18 height 17
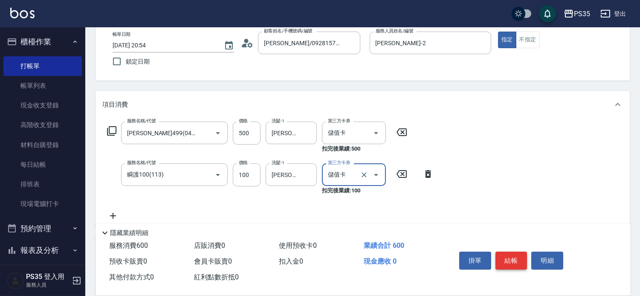
click at [513, 253] on button "結帳" at bounding box center [512, 261] width 32 height 18
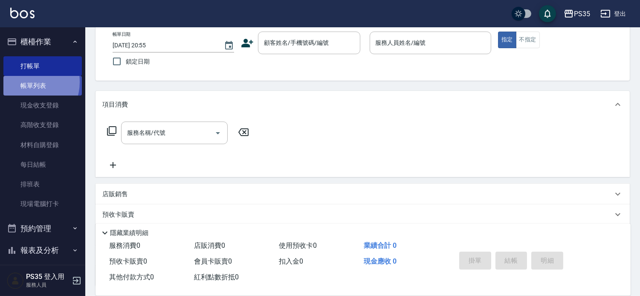
click at [28, 82] on link "帳單列表" at bounding box center [42, 86] width 79 height 20
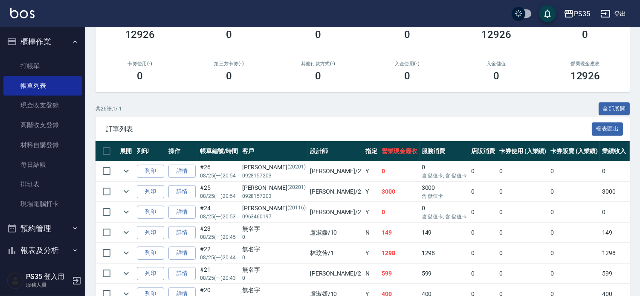
scroll to position [142, 0]
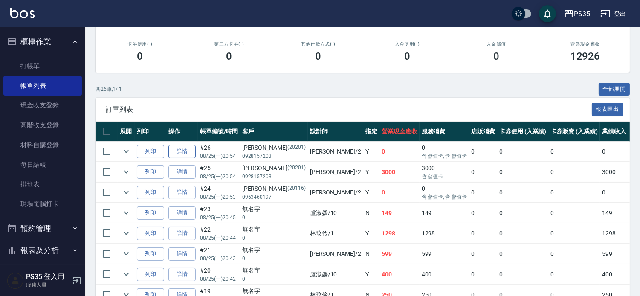
click at [180, 156] on link "詳情" at bounding box center [182, 151] width 27 height 13
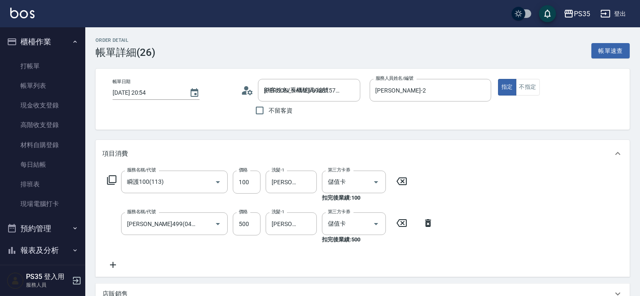
scroll to position [95, 0]
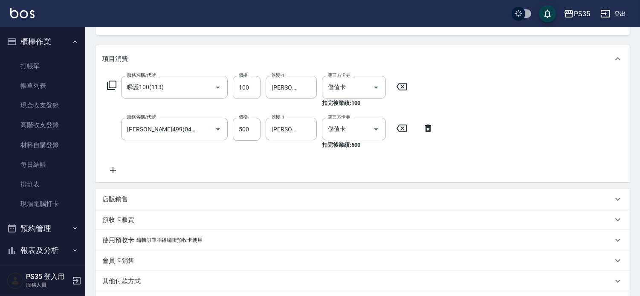
drag, startPoint x: 27, startPoint y: 82, endPoint x: 258, endPoint y: 137, distance: 237.7
click at [26, 82] on link "帳單列表" at bounding box center [42, 86] width 79 height 20
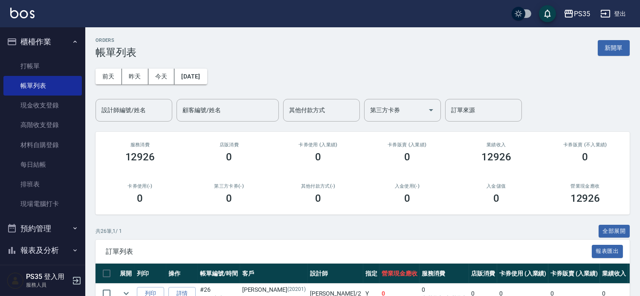
scroll to position [189, 0]
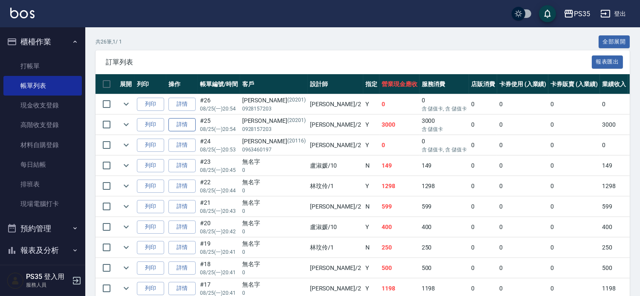
click at [182, 131] on link "詳情" at bounding box center [182, 124] width 27 height 13
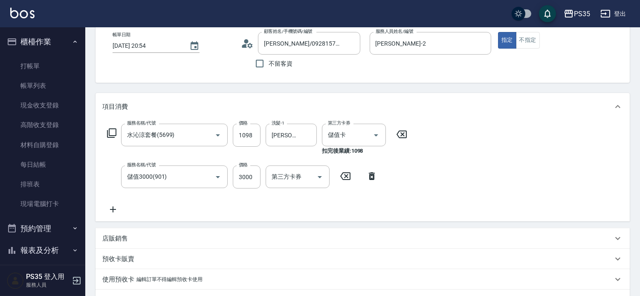
scroll to position [47, 0]
click at [113, 212] on icon at bounding box center [113, 209] width 6 height 6
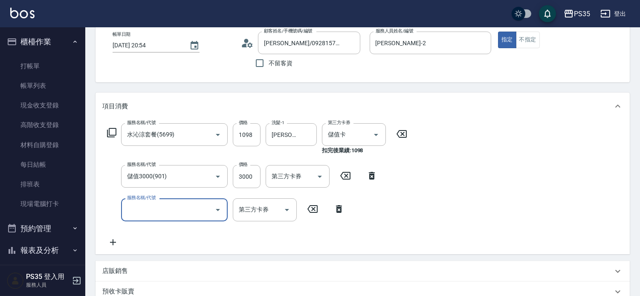
click at [135, 215] on input "服務名稱/代號" at bounding box center [168, 209] width 86 height 15
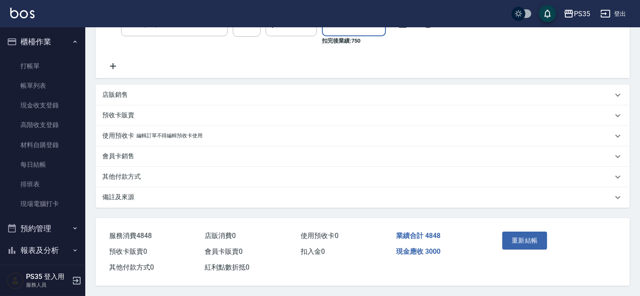
scroll to position [237, 0]
click at [527, 245] on button "重新結帳" at bounding box center [525, 241] width 45 height 18
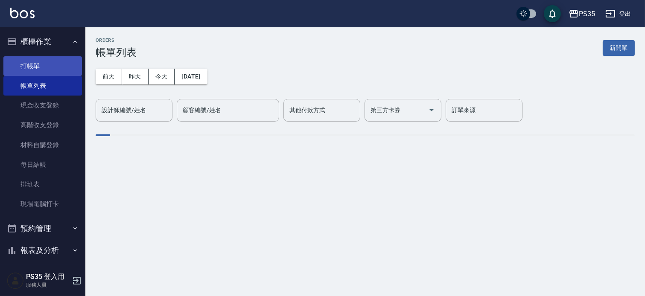
click at [32, 62] on link "打帳單" at bounding box center [42, 66] width 79 height 20
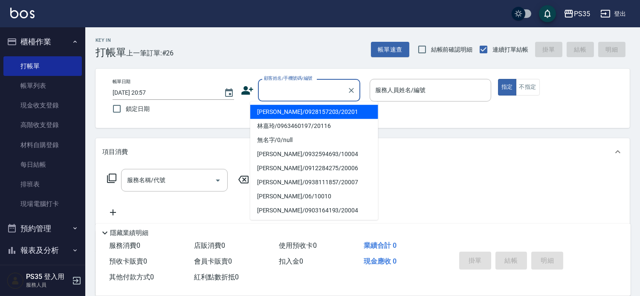
click at [262, 87] on input "顧客姓名/手機號碼/編號" at bounding box center [303, 90] width 82 height 15
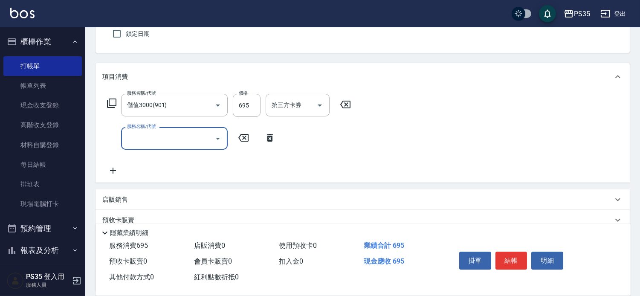
scroll to position [95, 0]
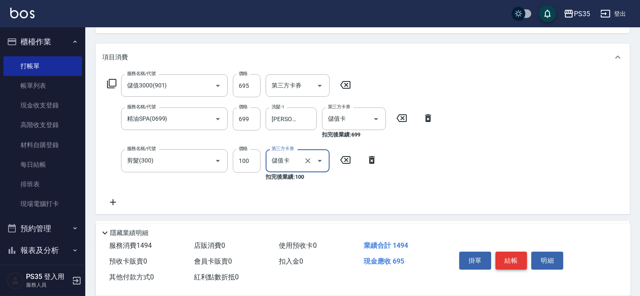
click at [524, 252] on button "結帳" at bounding box center [512, 261] width 32 height 18
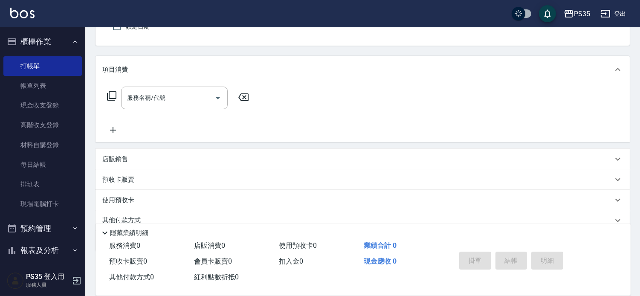
scroll to position [35, 0]
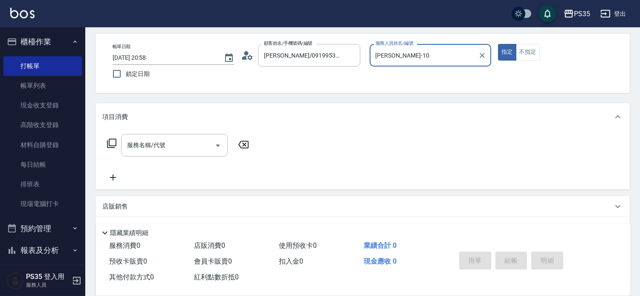
click at [498, 44] on button "指定" at bounding box center [507, 52] width 18 height 17
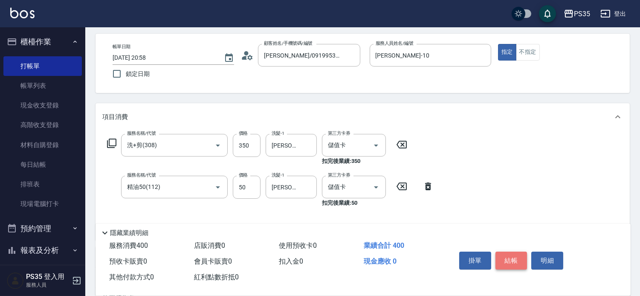
click at [524, 252] on button "結帳" at bounding box center [512, 261] width 32 height 18
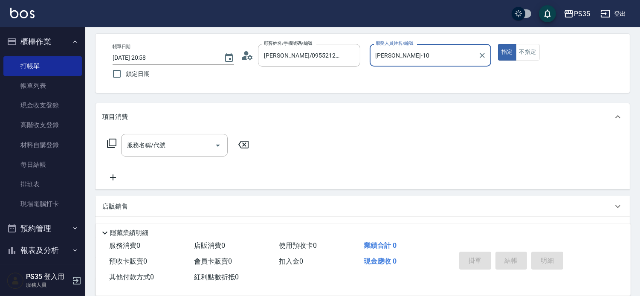
click at [498, 44] on button "指定" at bounding box center [507, 52] width 18 height 17
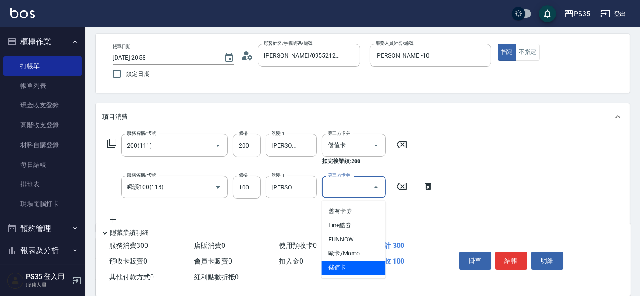
click at [425, 189] on icon at bounding box center [428, 187] width 6 height 8
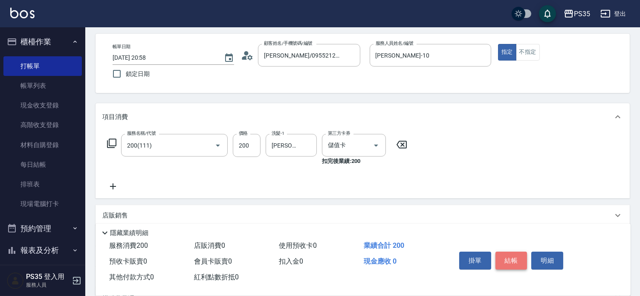
click at [513, 252] on button "結帳" at bounding box center [512, 261] width 32 height 18
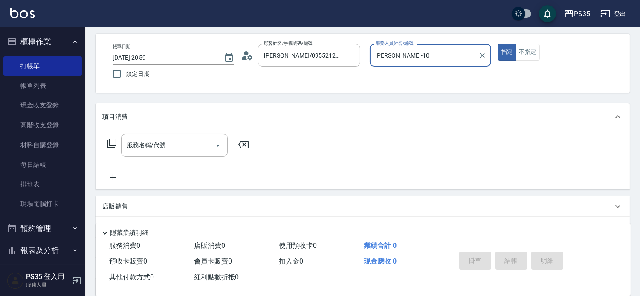
click at [498, 44] on button "指定" at bounding box center [507, 52] width 18 height 17
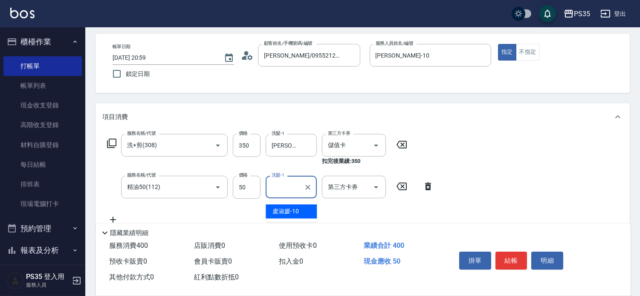
click at [427, 190] on icon at bounding box center [428, 186] width 21 height 10
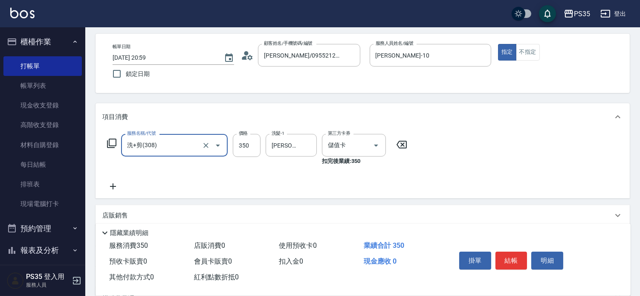
click at [114, 189] on icon at bounding box center [112, 186] width 21 height 10
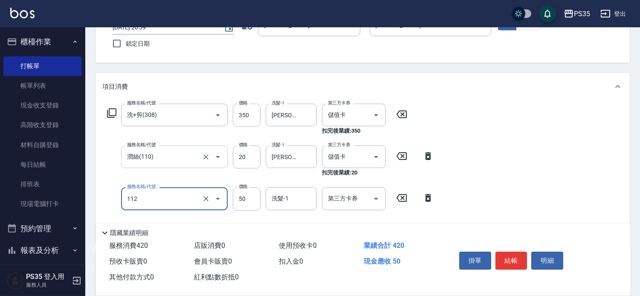
scroll to position [82, 0]
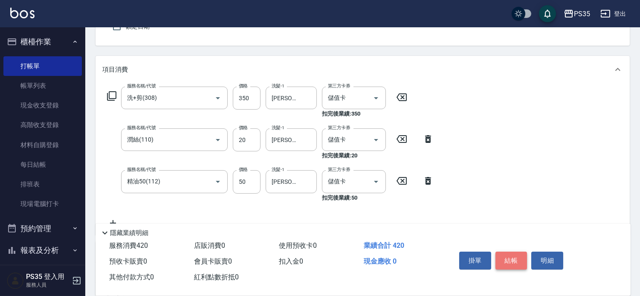
click at [510, 255] on button "結帳" at bounding box center [512, 261] width 32 height 18
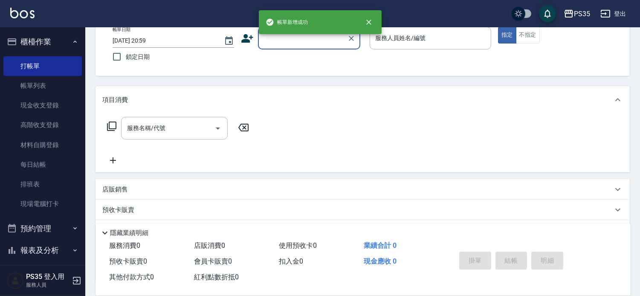
scroll to position [35, 0]
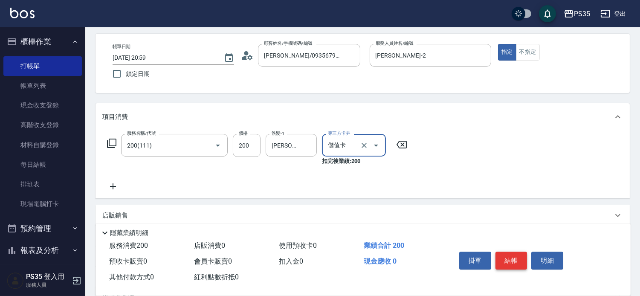
click at [510, 255] on button "結帳" at bounding box center [512, 261] width 32 height 18
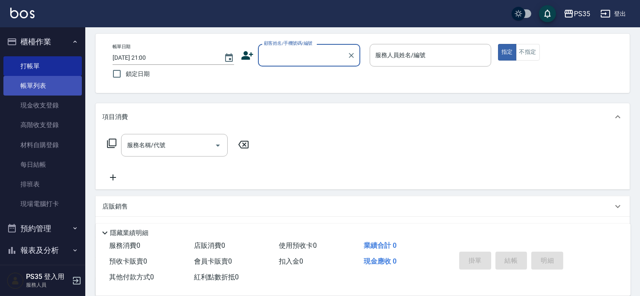
click at [37, 91] on link "帳單列表" at bounding box center [42, 86] width 79 height 20
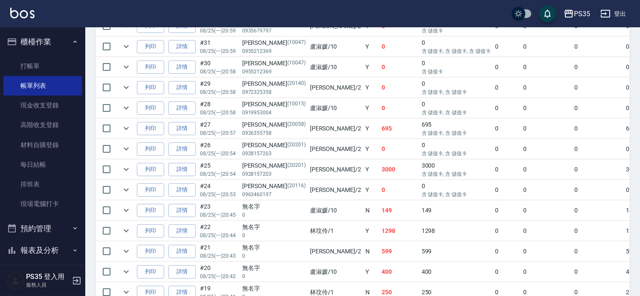
scroll to position [284, 0]
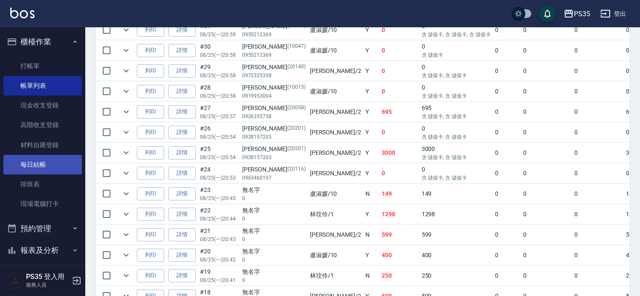
click at [35, 165] on link "每日結帳" at bounding box center [42, 165] width 79 height 20
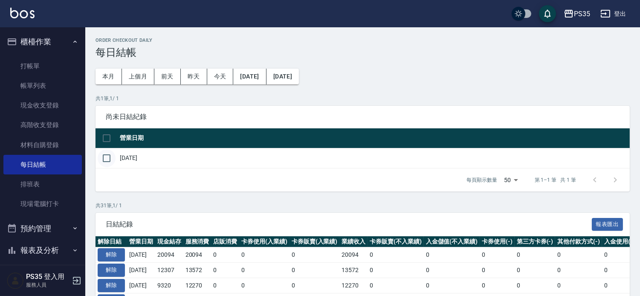
click at [105, 157] on input "checkbox" at bounding box center [107, 158] width 18 height 18
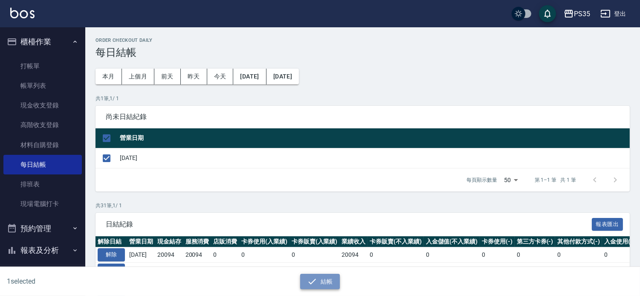
click at [334, 277] on button "結帳" at bounding box center [320, 282] width 40 height 16
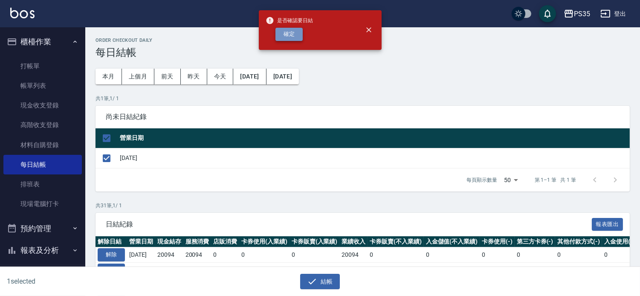
click at [290, 32] on button "確定" at bounding box center [289, 34] width 27 height 13
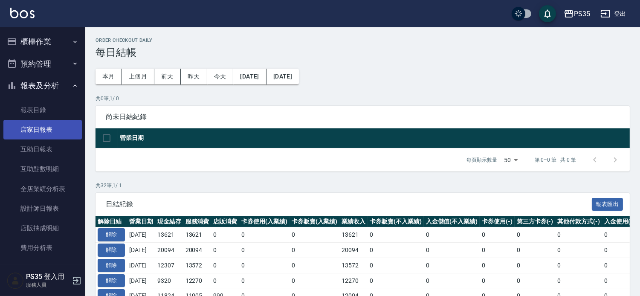
click at [35, 127] on link "店家日報表" at bounding box center [42, 130] width 79 height 20
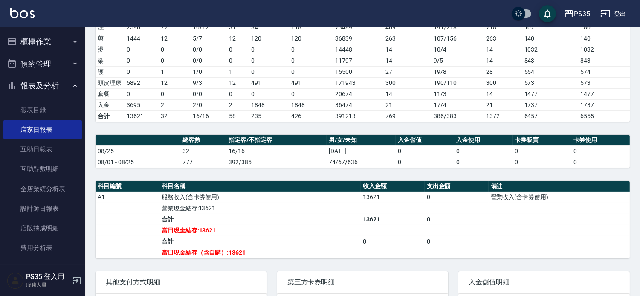
scroll to position [142, 0]
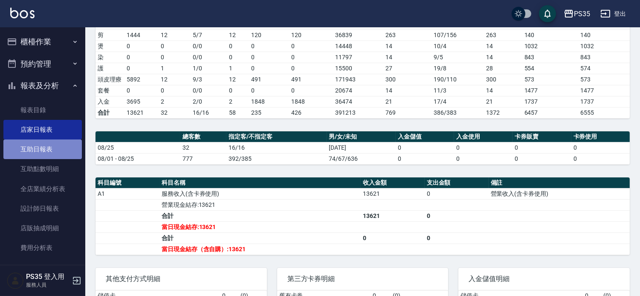
click at [54, 151] on link "互助日報表" at bounding box center [42, 150] width 79 height 20
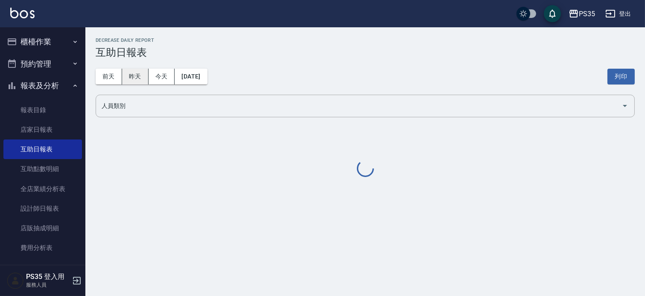
click at [127, 78] on button "昨天" at bounding box center [135, 77] width 26 height 16
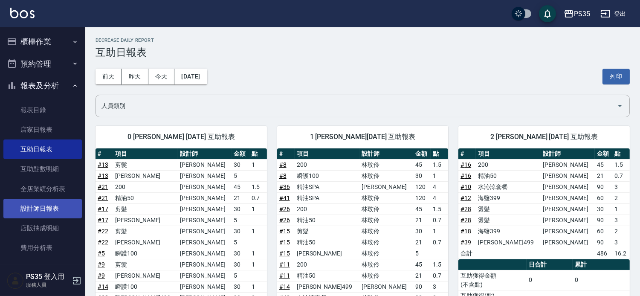
click at [49, 208] on link "設計師日報表" at bounding box center [42, 209] width 79 height 20
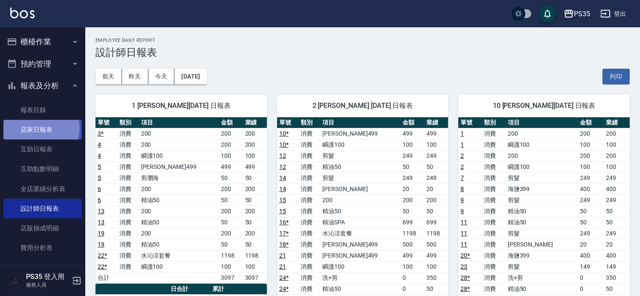
click at [38, 128] on link "店家日報表" at bounding box center [42, 130] width 79 height 20
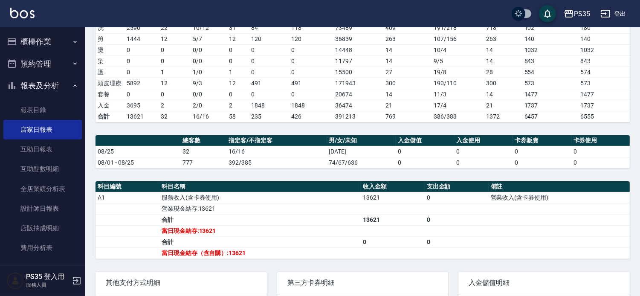
scroll to position [142, 0]
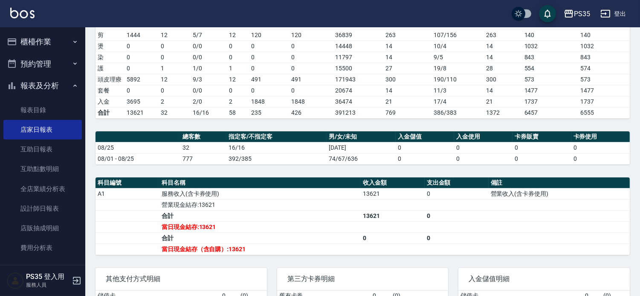
click at [223, 180] on div "PS35 2025-08-25 店家日報表 列印時間： 2025-08-25-21:09 Merchant Daily Report 店家日報表 前天 昨天 …" at bounding box center [362, 125] width 555 height 481
click at [28, 44] on button "櫃檯作業" at bounding box center [42, 42] width 79 height 22
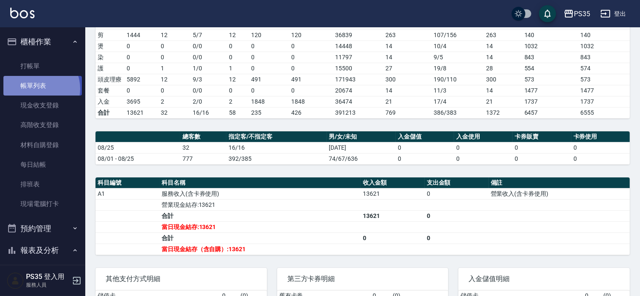
click at [36, 89] on link "帳單列表" at bounding box center [42, 86] width 79 height 20
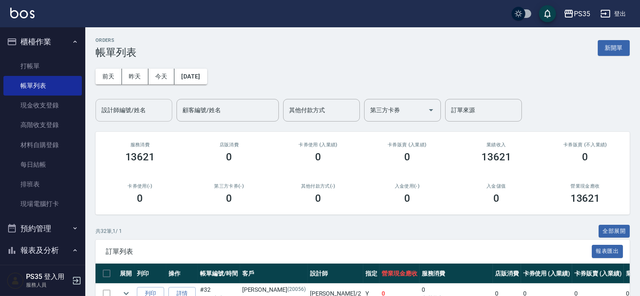
click at [131, 107] on div "設計師編號/姓名 設計師編號/姓名" at bounding box center [134, 110] width 77 height 23
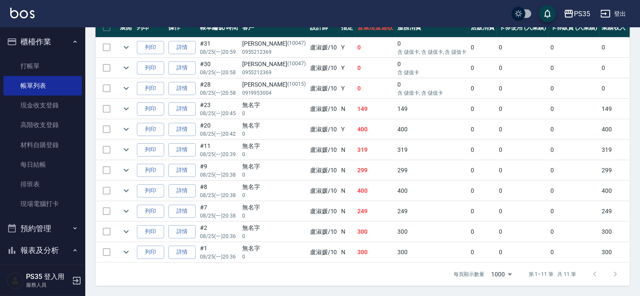
scroll to position [293, 0]
type input "盧淑媛-10"
click at [40, 161] on link "每日結帳" at bounding box center [42, 165] width 79 height 20
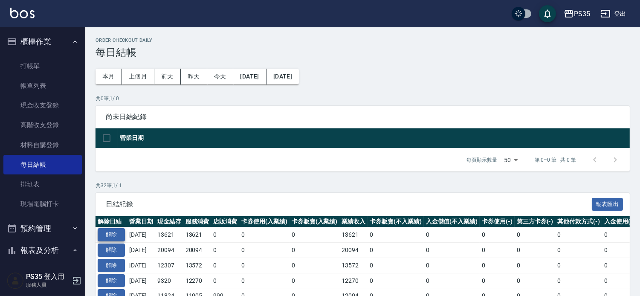
click at [115, 242] on button "解除" at bounding box center [111, 234] width 27 height 13
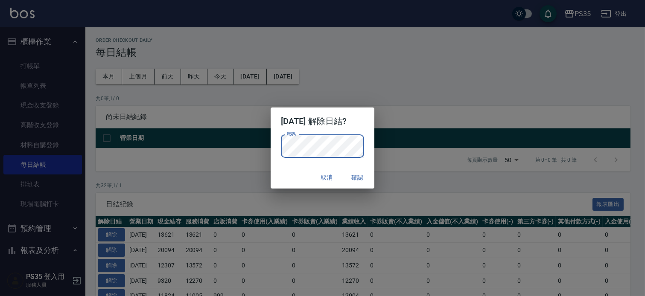
click at [371, 178] on button "確認" at bounding box center [357, 178] width 27 height 16
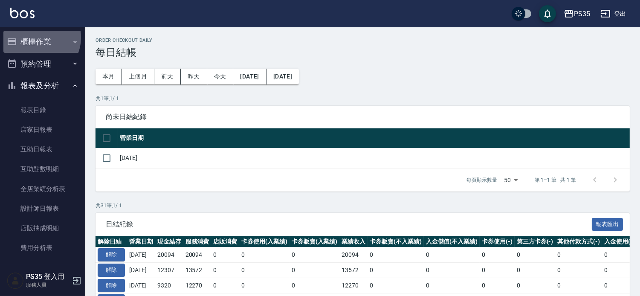
click at [37, 38] on button "櫃檯作業" at bounding box center [42, 42] width 79 height 22
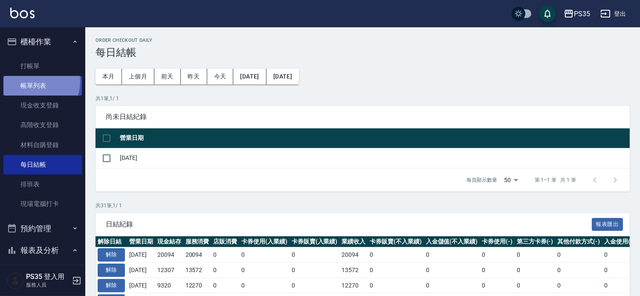
click at [32, 82] on link "帳單列表" at bounding box center [42, 86] width 79 height 20
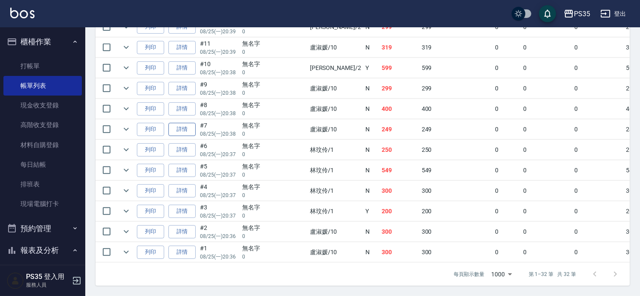
scroll to position [711, 0]
click at [183, 136] on link "詳情" at bounding box center [182, 129] width 27 height 13
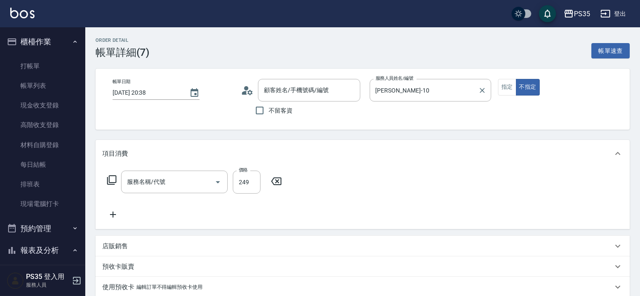
type input "[DATE] 20:38"
type input "[PERSON_NAME]-10"
click at [487, 89] on icon "Clear" at bounding box center [482, 90] width 9 height 9
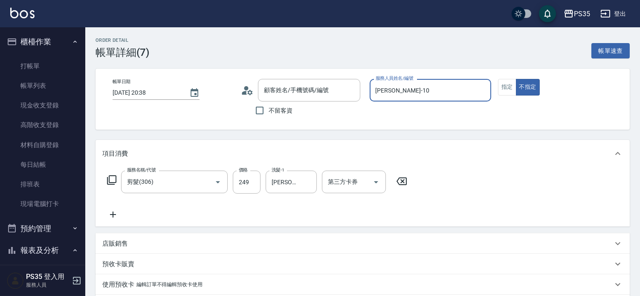
type input "剪髮(306)"
type input "無名字/0/null"
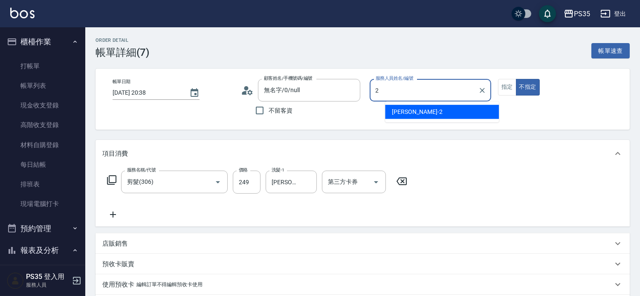
type input "2"
type button "false"
type input "[PERSON_NAME]-2"
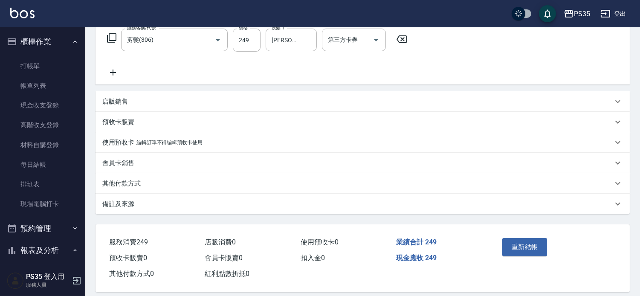
scroll to position [163, 0]
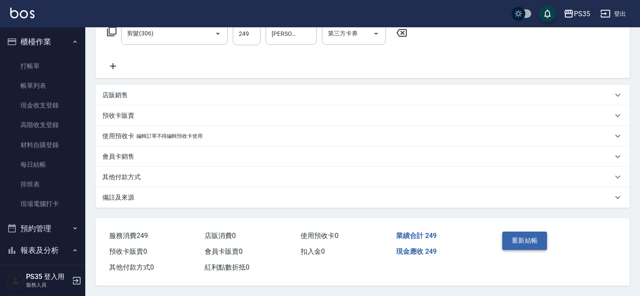
click at [531, 239] on button "重新結帳" at bounding box center [525, 241] width 45 height 18
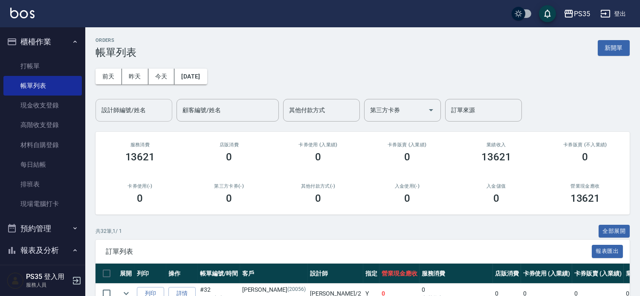
click at [107, 113] on input "設計師編號/姓名" at bounding box center [133, 110] width 69 height 15
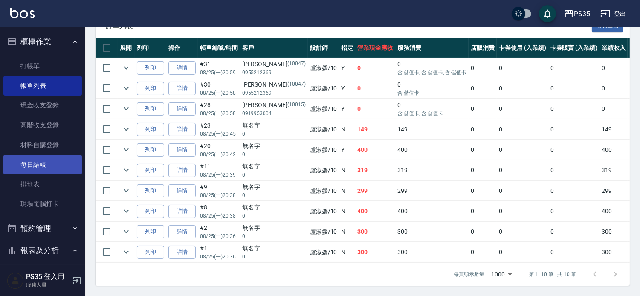
scroll to position [189, 0]
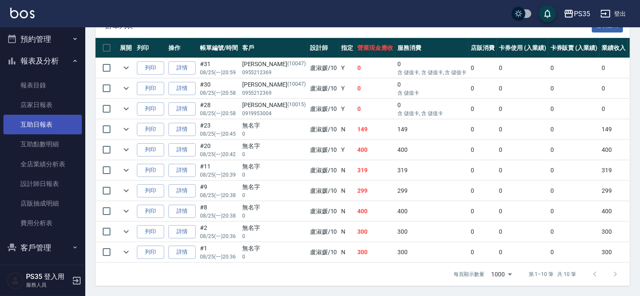
type input "盧淑媛-10"
click at [30, 122] on link "互助日報表" at bounding box center [42, 125] width 79 height 20
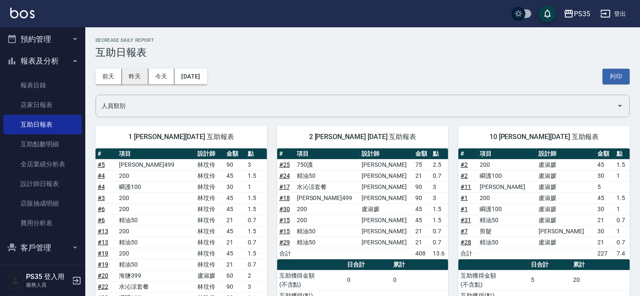
click at [131, 80] on button "昨天" at bounding box center [135, 77] width 26 height 16
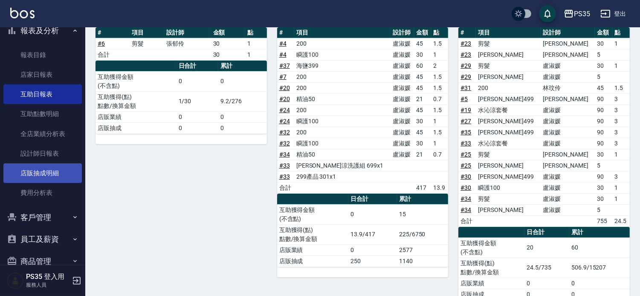
scroll to position [237, 0]
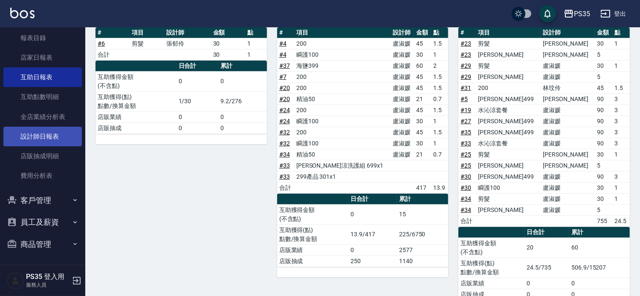
click at [45, 135] on link "設計師日報表" at bounding box center [42, 137] width 79 height 20
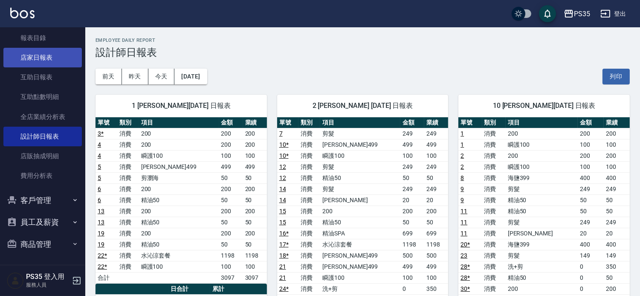
click at [33, 57] on link "店家日報表" at bounding box center [42, 58] width 79 height 20
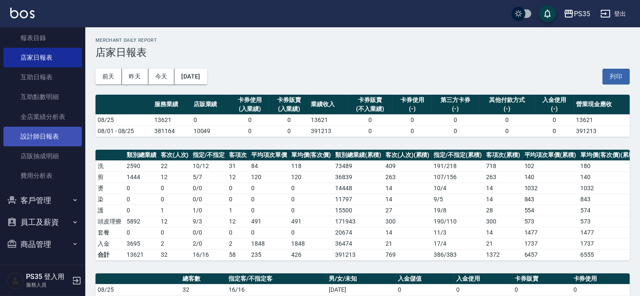
click at [54, 137] on link "設計師日報表" at bounding box center [42, 137] width 79 height 20
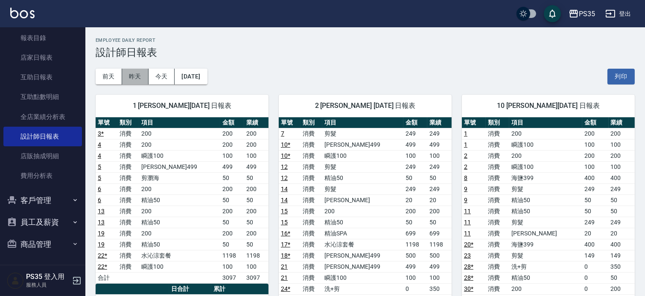
click at [135, 77] on button "昨天" at bounding box center [135, 77] width 26 height 16
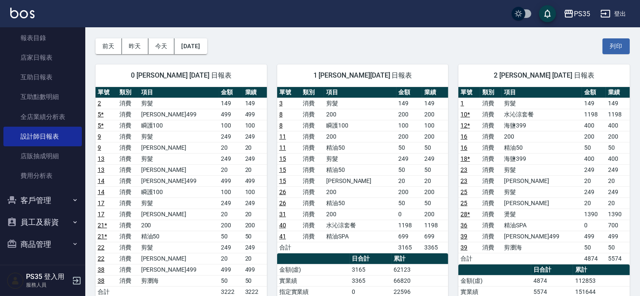
scroll to position [47, 0]
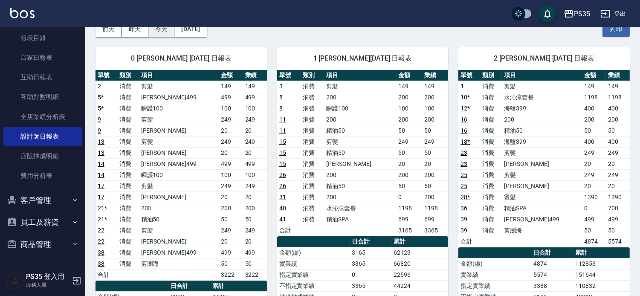
click at [165, 32] on button "今天" at bounding box center [161, 29] width 26 height 16
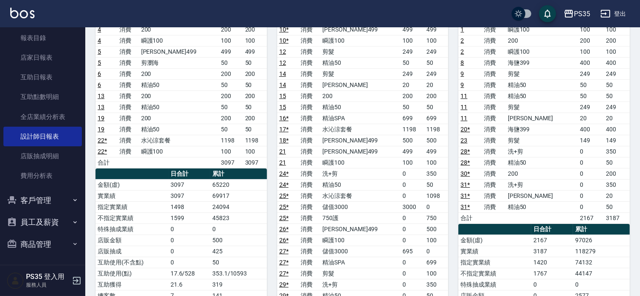
scroll to position [284, 0]
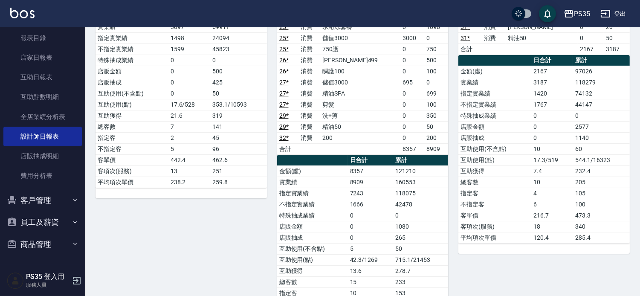
click at [620, 12] on button "登出" at bounding box center [613, 14] width 33 height 16
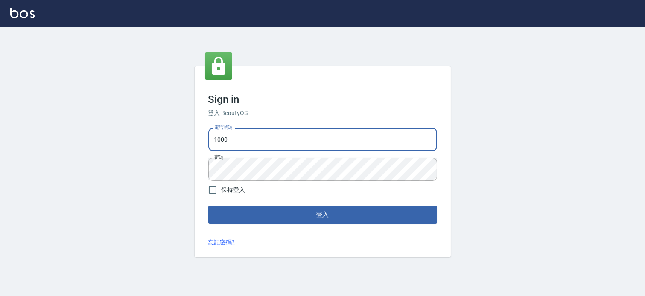
drag, startPoint x: 0, startPoint y: 0, endPoint x: 270, endPoint y: 142, distance: 304.8
click at [270, 142] on input "1000" at bounding box center [322, 139] width 229 height 23
type input "1"
type input "037692666"
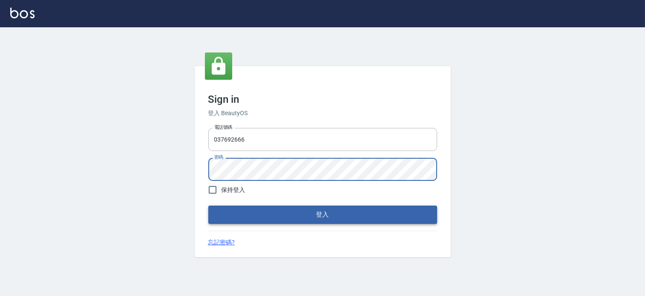
click at [296, 221] on button "登入" at bounding box center [322, 215] width 229 height 18
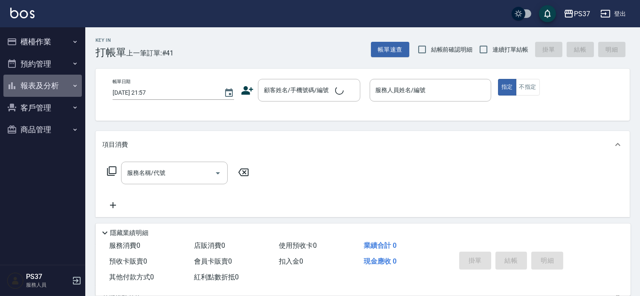
click at [46, 81] on button "報表及分析" at bounding box center [42, 86] width 79 height 22
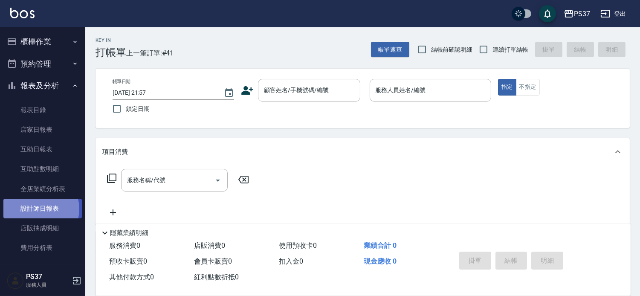
click at [38, 209] on link "設計師日報表" at bounding box center [42, 209] width 79 height 20
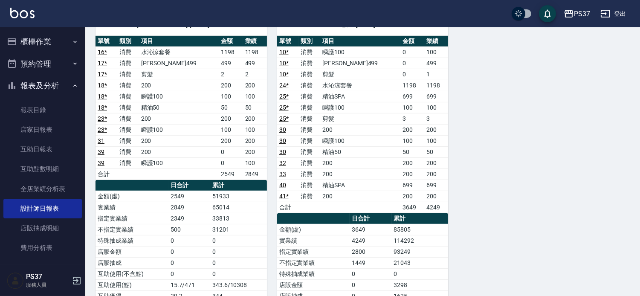
scroll to position [664, 0]
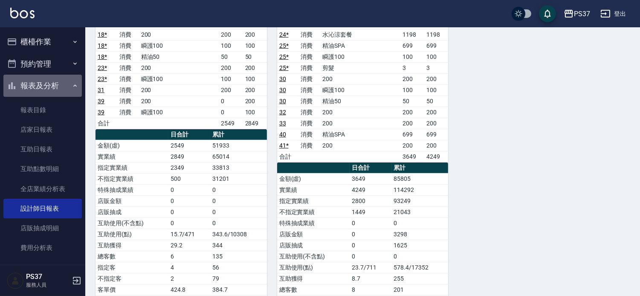
click at [49, 79] on button "報表及分析" at bounding box center [42, 86] width 79 height 22
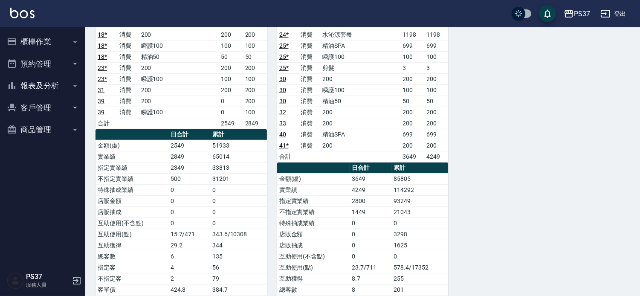
click at [616, 13] on button "登出" at bounding box center [613, 14] width 33 height 16
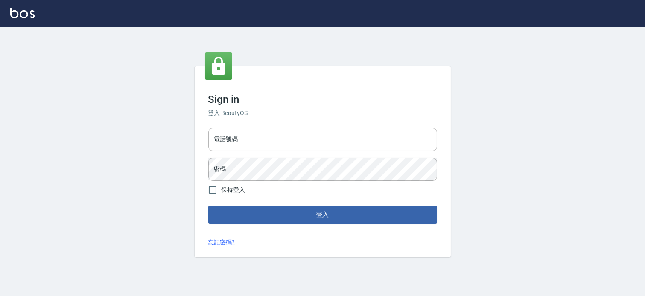
type input "1000"
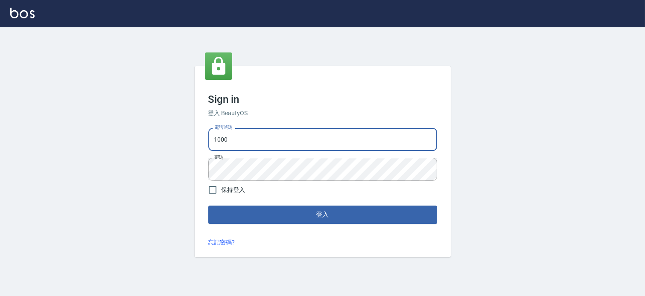
drag, startPoint x: 0, startPoint y: 0, endPoint x: 245, endPoint y: 137, distance: 280.4
click at [245, 137] on input "1000" at bounding box center [322, 139] width 229 height 23
type input "037465197"
click at [289, 219] on button "登入" at bounding box center [322, 215] width 229 height 18
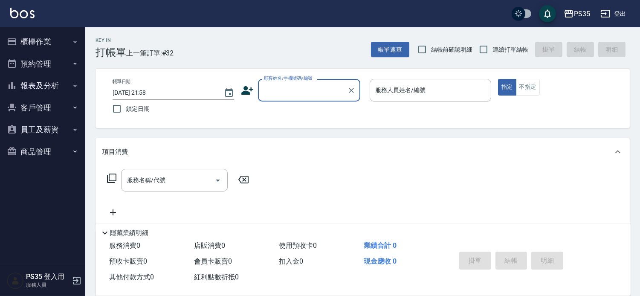
click at [62, 104] on button "客戶管理" at bounding box center [42, 108] width 79 height 22
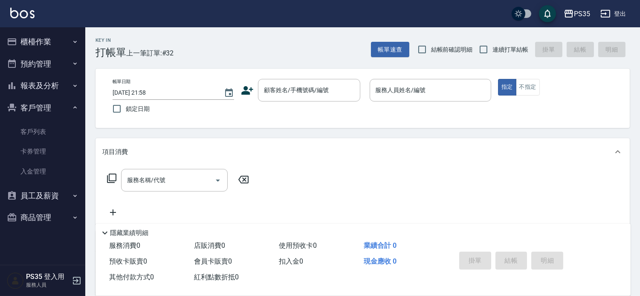
click at [62, 82] on button "報表及分析" at bounding box center [42, 86] width 79 height 22
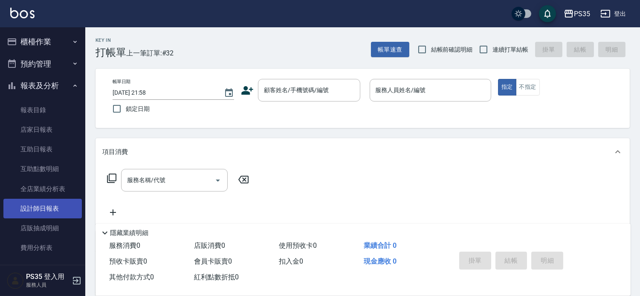
click at [40, 214] on link "設計師日報表" at bounding box center [42, 209] width 79 height 20
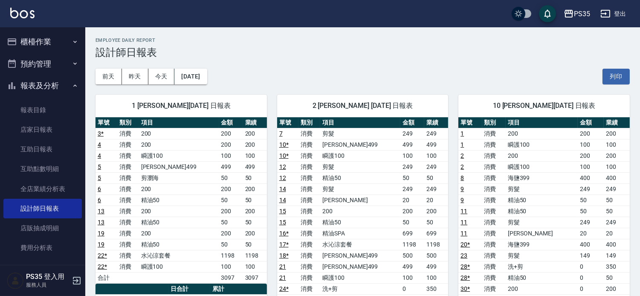
scroll to position [47, 0]
